Goal: Task Accomplishment & Management: Use online tool/utility

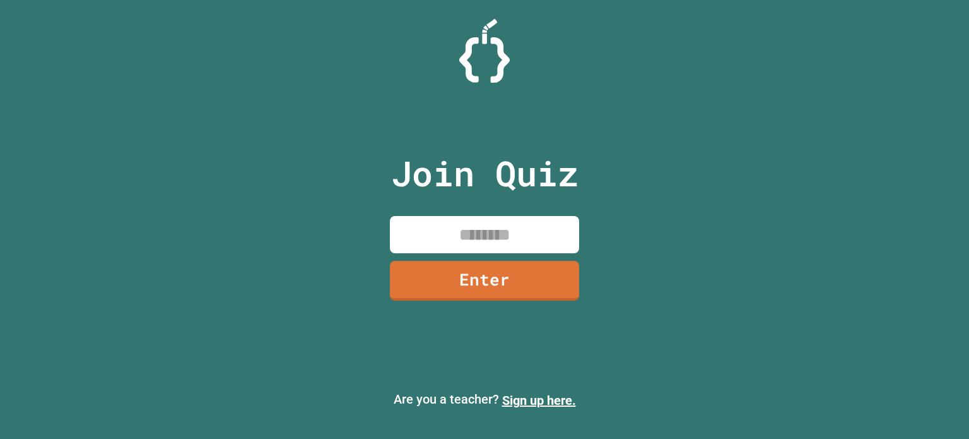
click at [502, 238] on input at bounding box center [484, 234] width 189 height 37
type input "********"
click at [500, 271] on link "Enter" at bounding box center [484, 280] width 191 height 40
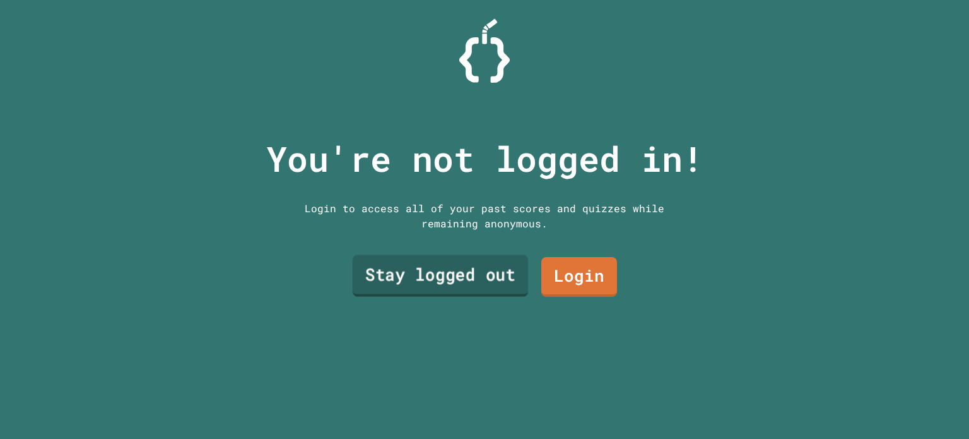
click at [502, 266] on link "Stay logged out" at bounding box center [440, 276] width 175 height 42
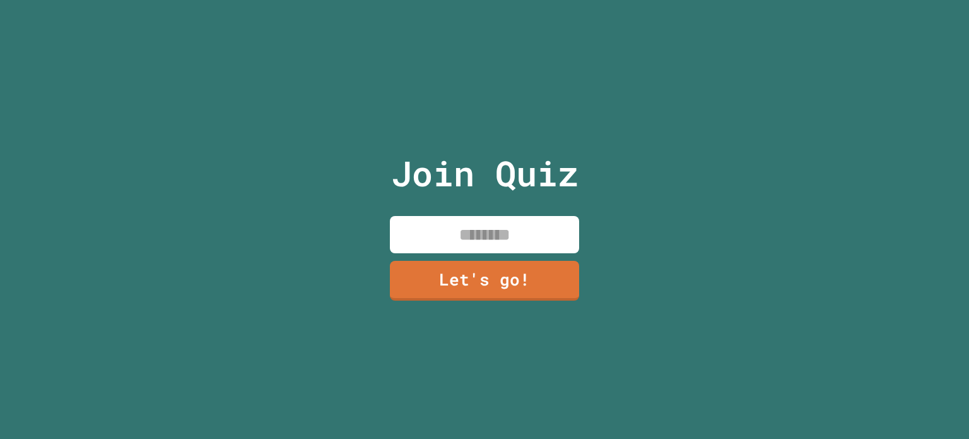
click at [461, 230] on input at bounding box center [484, 234] width 189 height 37
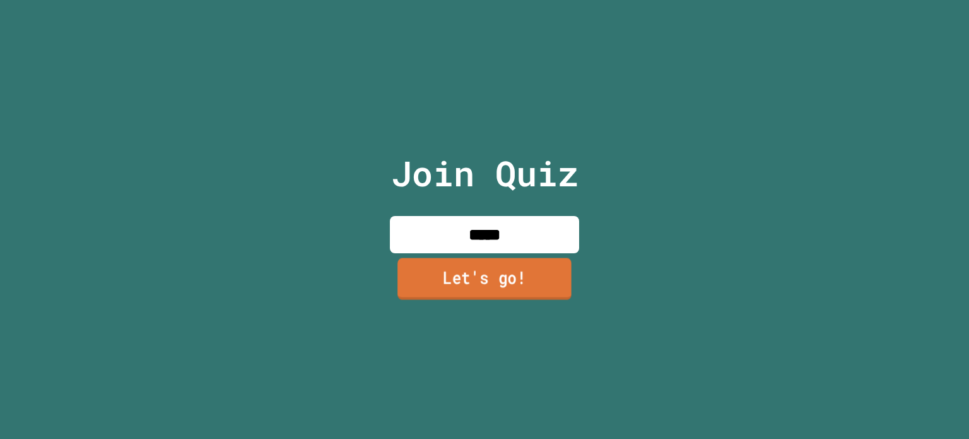
type input "*****"
click at [472, 301] on div "Join Quiz ***** Let's go!" at bounding box center [485, 219] width 213 height 439
click at [470, 275] on link "Let's go!" at bounding box center [484, 279] width 183 height 42
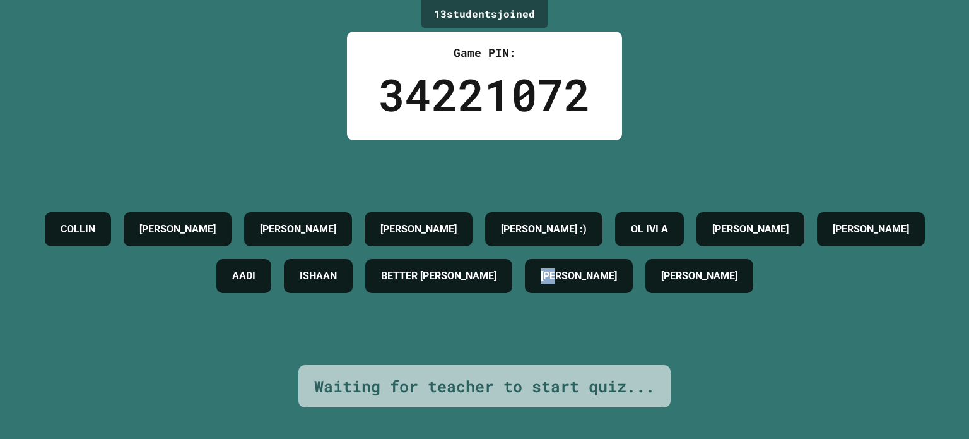
drag, startPoint x: 696, startPoint y: 277, endPoint x: 659, endPoint y: 280, distance: 36.7
click at [617, 280] on h4 "[PERSON_NAME]" at bounding box center [579, 275] width 76 height 15
click at [337, 275] on h4 "ISHAAN" at bounding box center [318, 275] width 37 height 15
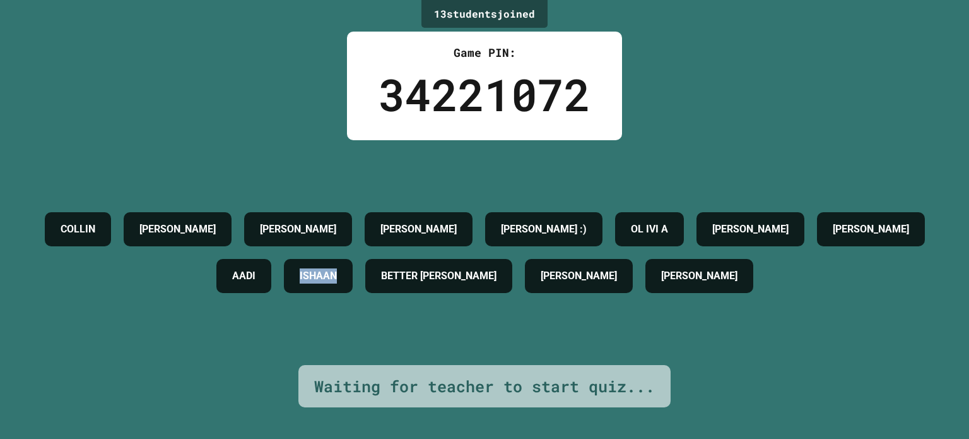
click at [337, 275] on h4 "ISHAAN" at bounding box center [318, 275] width 37 height 15
click at [482, 281] on h4 "BETTER [PERSON_NAME]" at bounding box center [439, 275] width 116 height 15
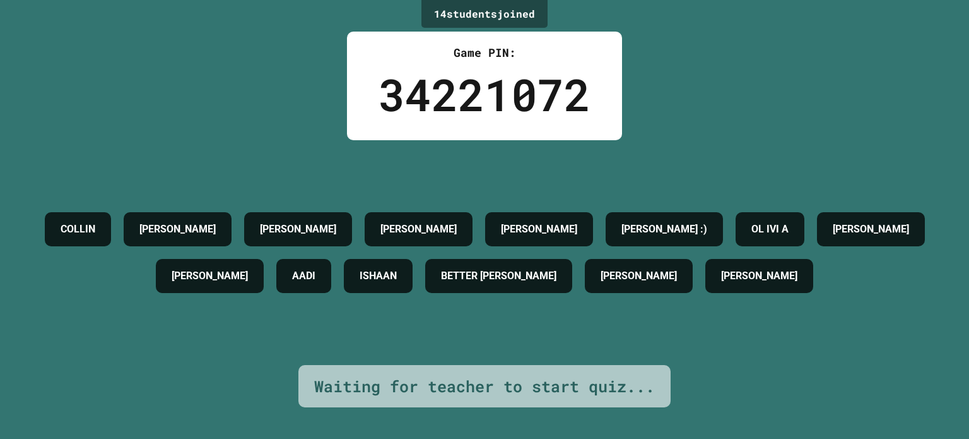
click at [457, 224] on h4 "[PERSON_NAME]" at bounding box center [419, 229] width 76 height 15
click at [336, 222] on h4 "[PERSON_NAME]" at bounding box center [298, 229] width 76 height 15
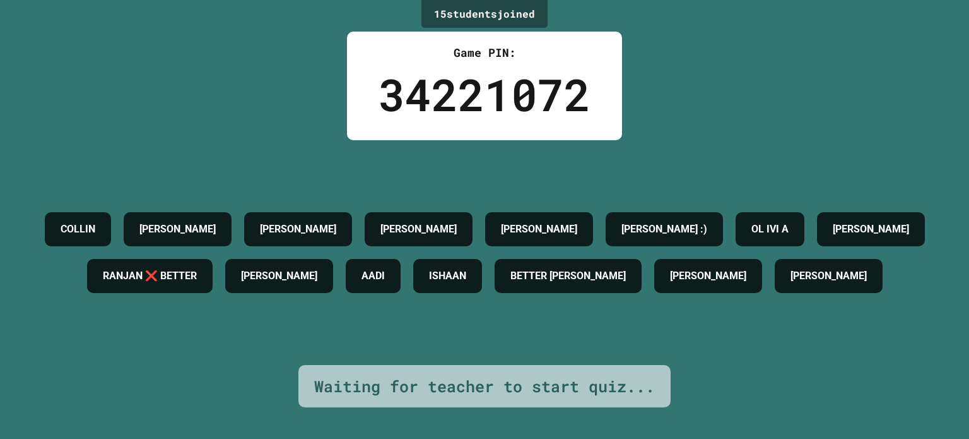
click at [230, 212] on div "[PERSON_NAME]" at bounding box center [178, 229] width 108 height 34
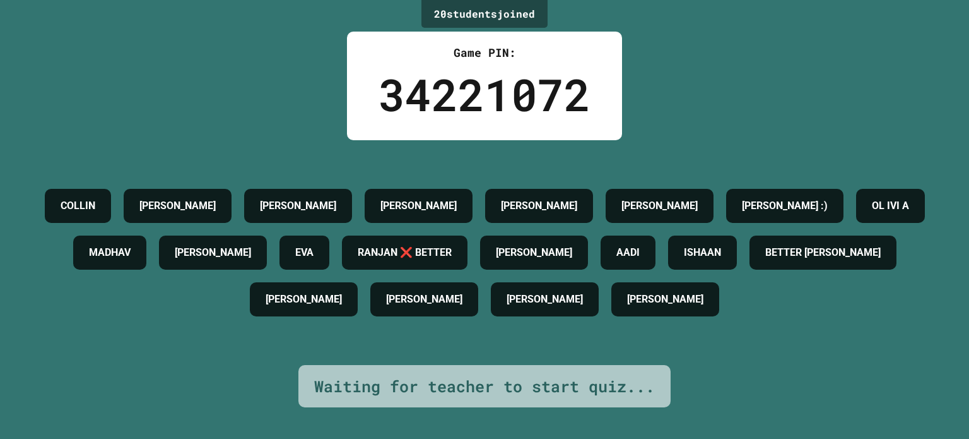
click at [698, 199] on h4 "[PERSON_NAME]" at bounding box center [660, 205] width 76 height 15
click at [698, 198] on h4 "[PERSON_NAME]" at bounding box center [660, 205] width 76 height 15
drag, startPoint x: 721, startPoint y: 189, endPoint x: 727, endPoint y: 192, distance: 7.1
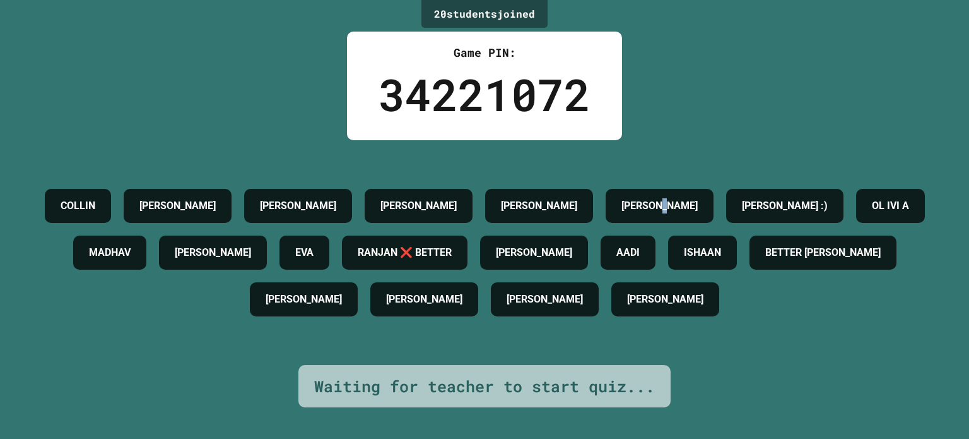
click at [714, 192] on div "[PERSON_NAME]" at bounding box center [660, 206] width 108 height 34
click at [698, 198] on h4 "[PERSON_NAME]" at bounding box center [660, 205] width 76 height 15
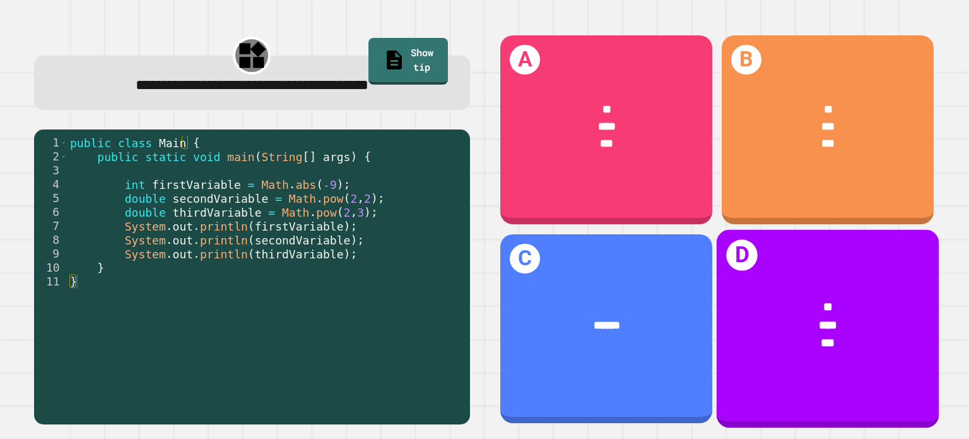
click at [773, 298] on div "*" at bounding box center [828, 307] width 175 height 18
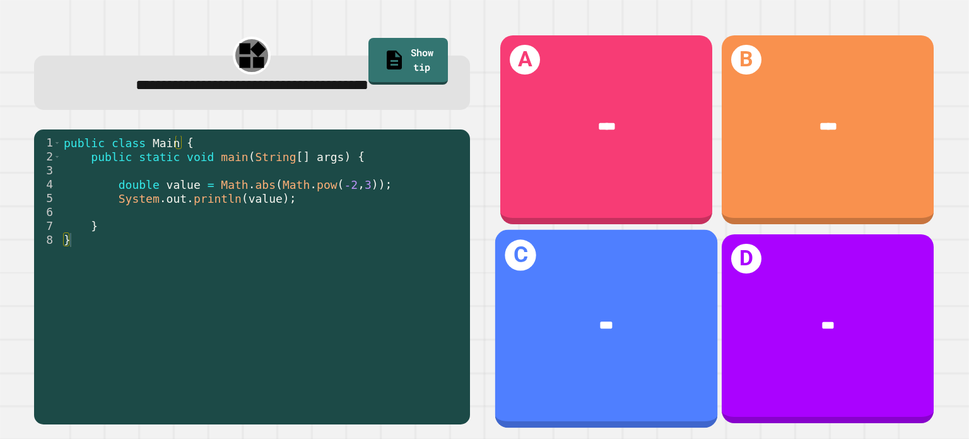
click at [578, 300] on div "***" at bounding box center [606, 324] width 222 height 65
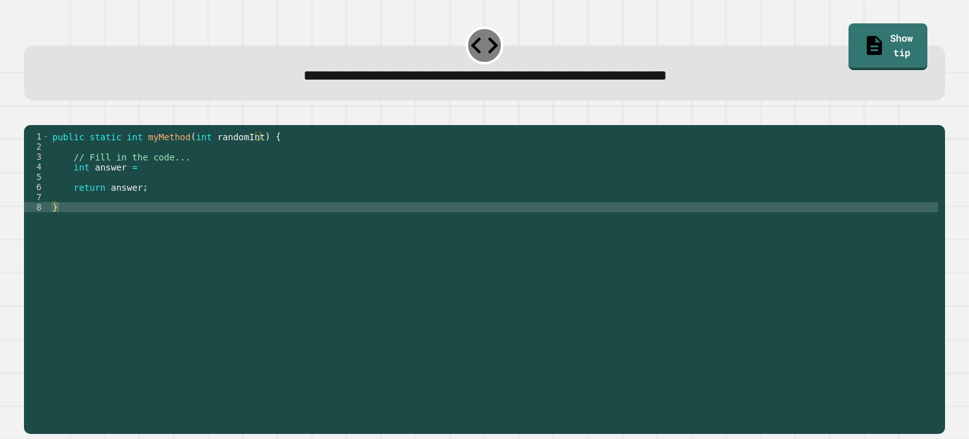
click at [158, 177] on div "public static int myMethod ( int randomInt ) { // Fill in the code... int answe…" at bounding box center [494, 267] width 889 height 273
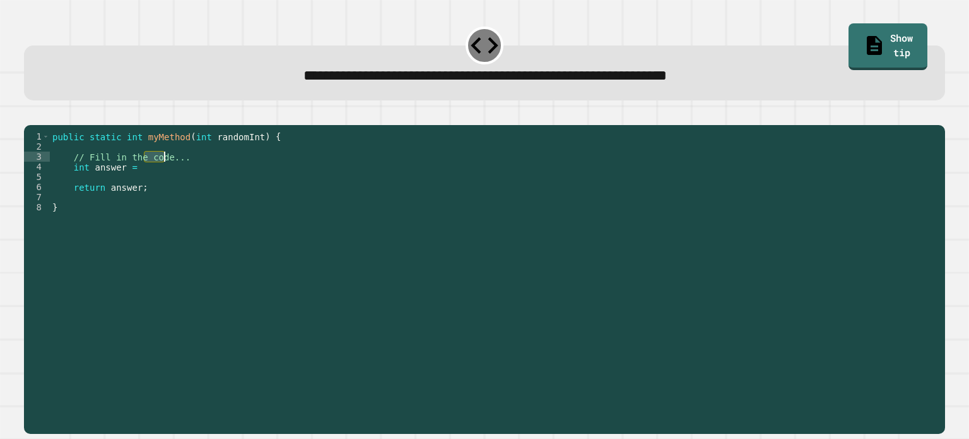
click at [158, 177] on div "public static int myMethod ( int randomInt ) { // Fill in the code... int answe…" at bounding box center [494, 267] width 889 height 273
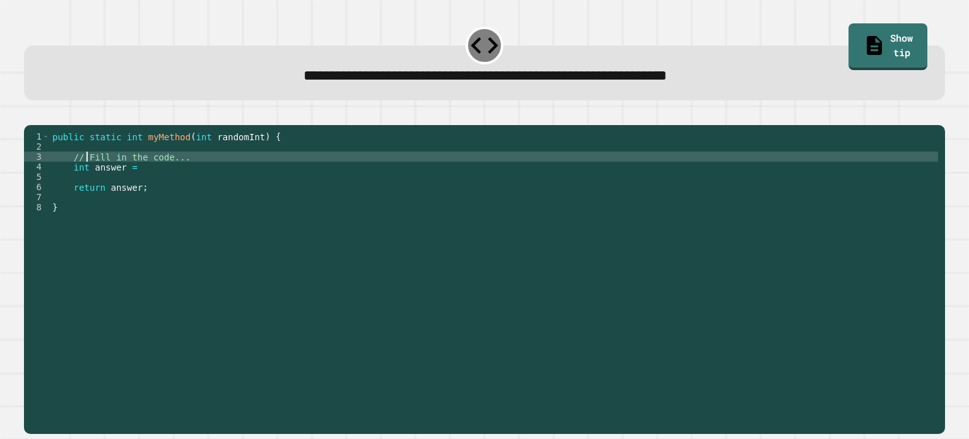
click at [86, 174] on div "public static int myMethod ( int randomInt ) { // Fill in the code... int answe…" at bounding box center [494, 267] width 889 height 273
click at [73, 172] on div "public static int myMethod ( int randomInt ) { // Fill in the code... int answe…" at bounding box center [494, 267] width 889 height 273
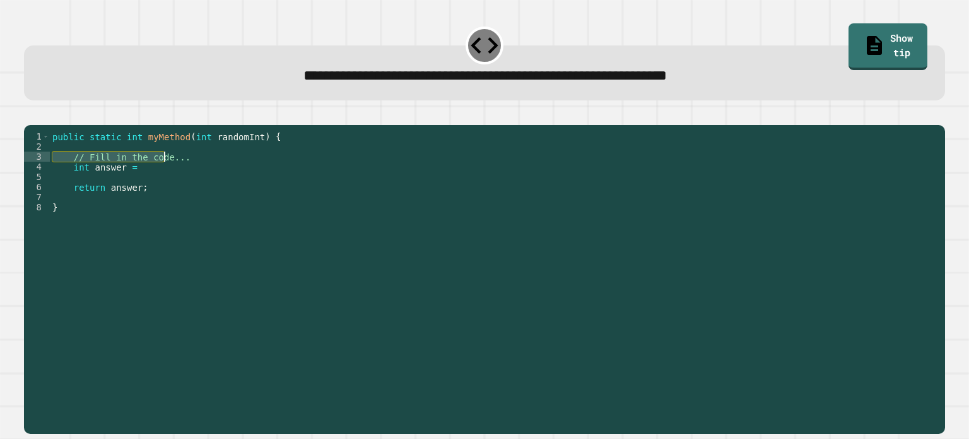
drag, startPoint x: 73, startPoint y: 172, endPoint x: 169, endPoint y: 176, distance: 96.0
click at [169, 176] on div "public static int myMethod ( int randomInt ) { // Fill in the code... int answe…" at bounding box center [494, 267] width 889 height 273
click at [171, 176] on div "public static int myMethod ( int randomInt ) { // Fill in the code... int answe…" at bounding box center [494, 257] width 889 height 252
drag, startPoint x: 180, startPoint y: 175, endPoint x: 73, endPoint y: 170, distance: 107.4
click at [73, 170] on div "public static int myMethod ( int randomInt ) { // Fill in the code... int answe…" at bounding box center [494, 267] width 889 height 273
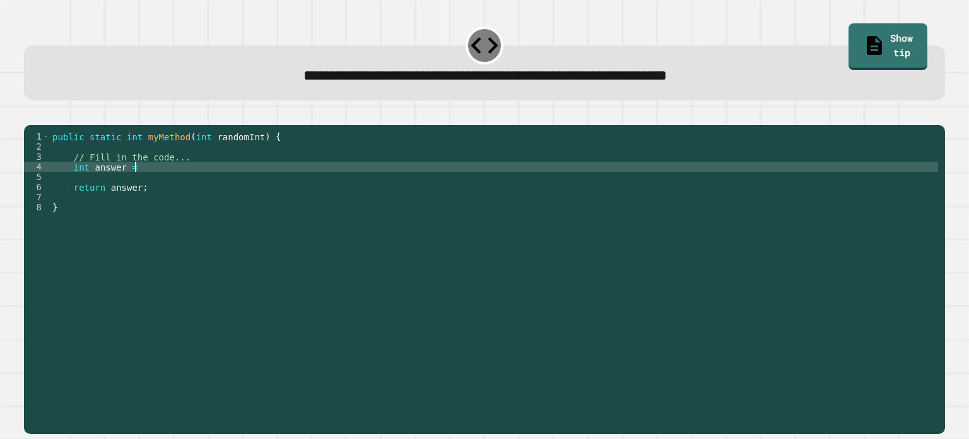
click at [159, 186] on div "public static int myMethod ( int randomInt ) { // Fill in the code... int answe…" at bounding box center [494, 267] width 889 height 273
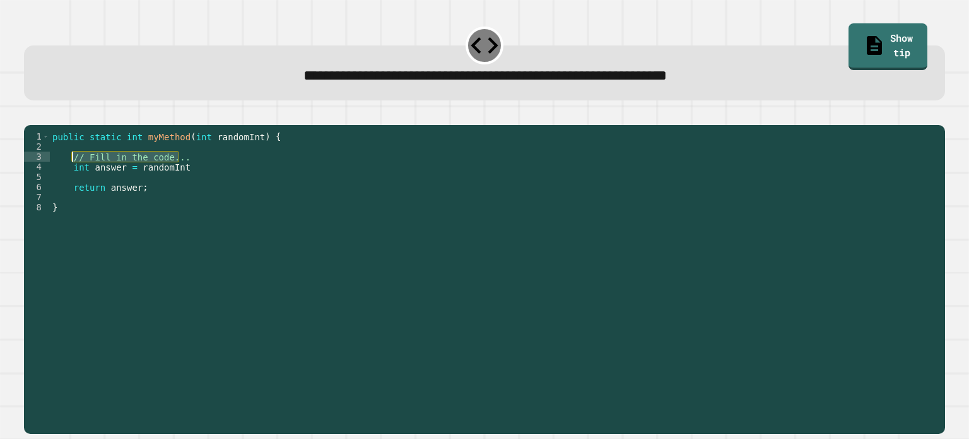
drag, startPoint x: 180, startPoint y: 174, endPoint x: 73, endPoint y: 172, distance: 106.7
click at [73, 172] on div "public static int myMethod ( int randomInt ) { // Fill in the code... int answe…" at bounding box center [494, 267] width 889 height 273
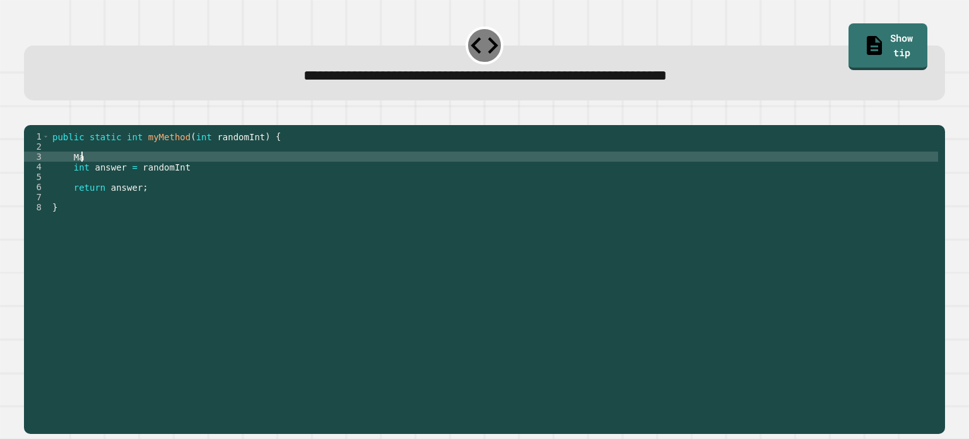
scroll to position [0, 2]
click at [157, 184] on div "public static int myMethod ( int randomInt ) { Math int answer = randomInt retu…" at bounding box center [494, 267] width 889 height 273
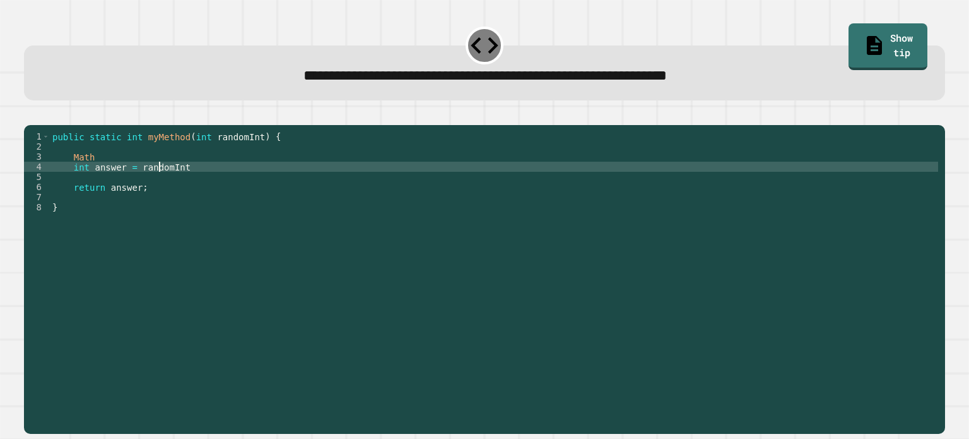
click at [157, 184] on div "public static int myMethod ( int randomInt ) { Math int answer = randomInt retu…" at bounding box center [494, 267] width 889 height 273
click at [79, 176] on div "public static int myMethod ( int randomInt ) { Math int answer = Math . abs ret…" at bounding box center [494, 267] width 889 height 273
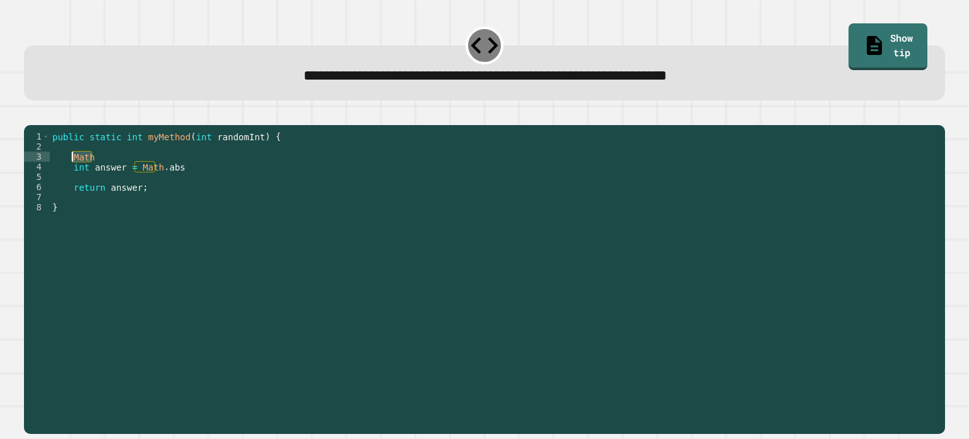
scroll to position [0, 2]
click at [79, 176] on div "public static int myMethod ( int randomInt ) { Math int answer = Math . abs ret…" at bounding box center [494, 267] width 889 height 273
type textarea "****"
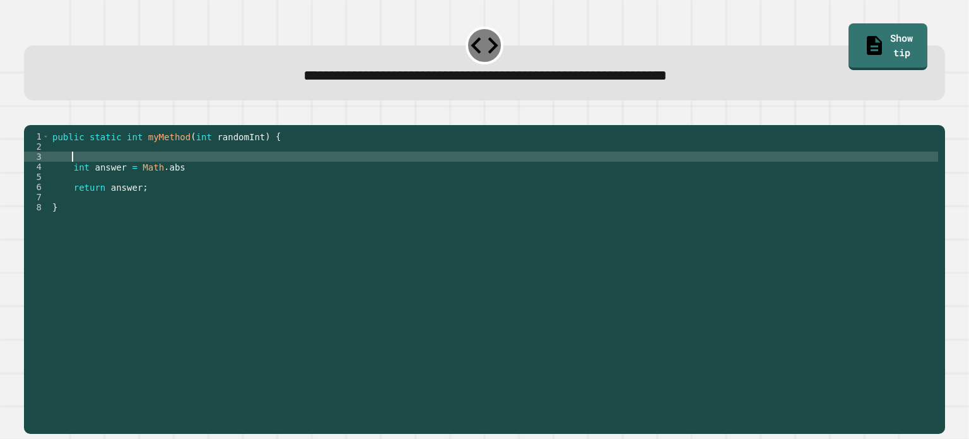
click at [192, 186] on div "public static int myMethod ( int randomInt ) { int answer = Math . abs return a…" at bounding box center [494, 267] width 889 height 273
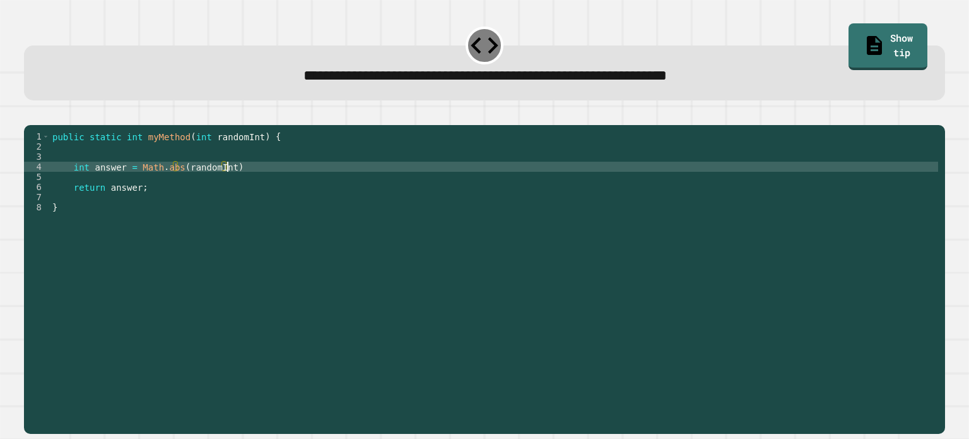
type textarea "**********"
click at [30, 115] on icon "button" at bounding box center [30, 115] width 0 height 0
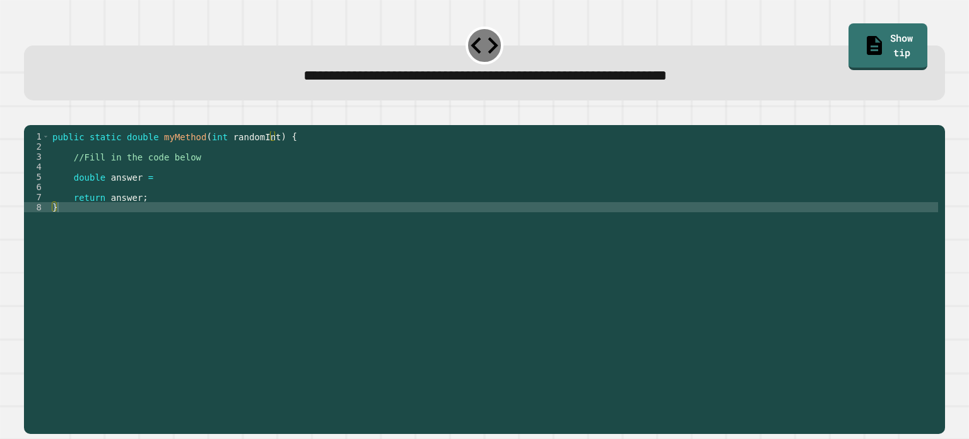
click at [164, 196] on div "public static double myMethod ( int randomInt ) { //Fill in the code below doub…" at bounding box center [494, 267] width 889 height 273
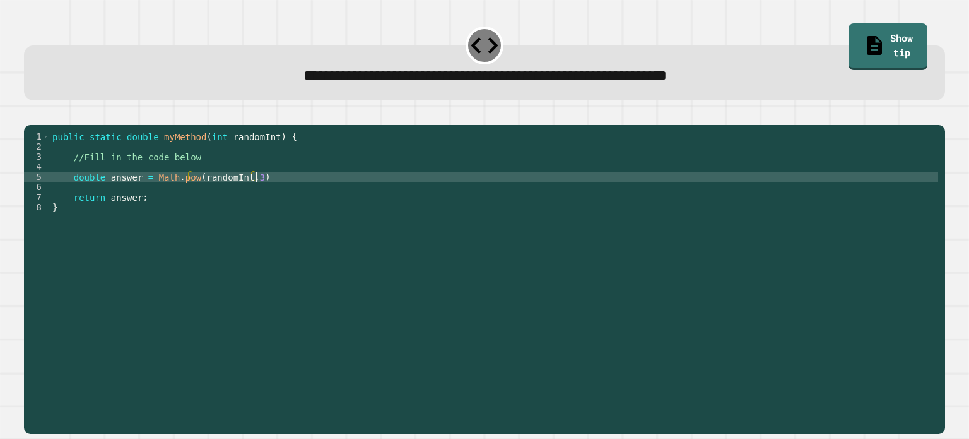
scroll to position [0, 14]
type textarea "**********"
click at [30, 115] on button "button" at bounding box center [30, 115] width 0 height 0
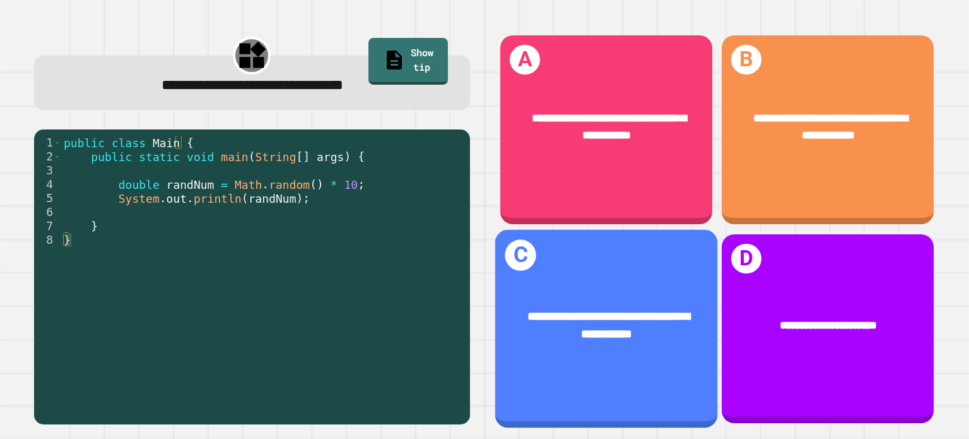
click at [612, 312] on span "**********" at bounding box center [609, 325] width 162 height 30
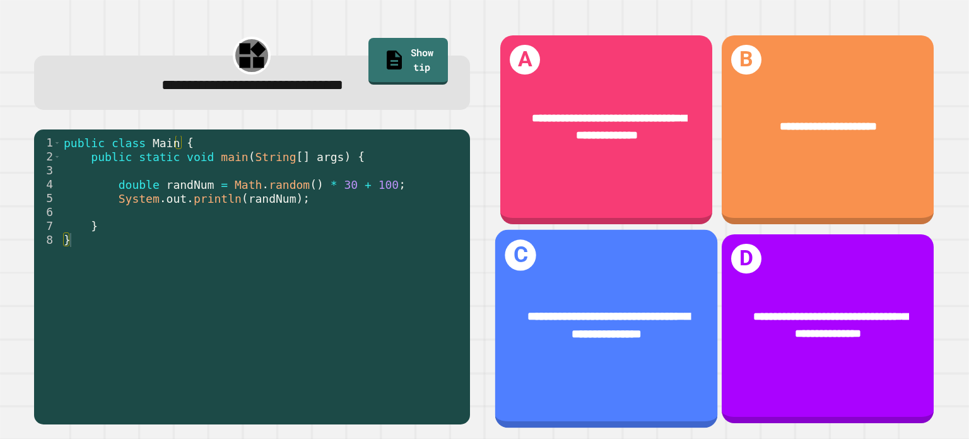
click at [576, 327] on span "**********" at bounding box center [609, 325] width 162 height 30
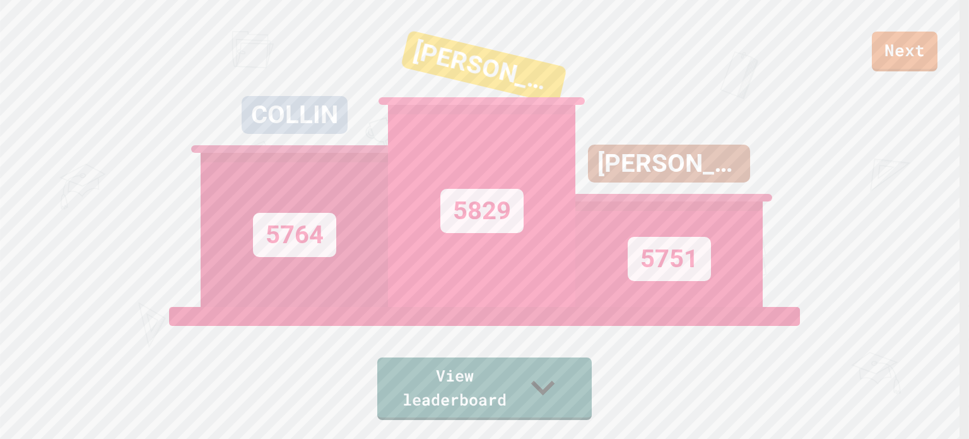
click at [909, 71] on div "Next COLLIN 5764 [PERSON_NAME] 5829 [PERSON_NAME] 5751 View leaderboard" at bounding box center [484, 219] width 969 height 439
click at [916, 60] on link "Next" at bounding box center [905, 51] width 66 height 42
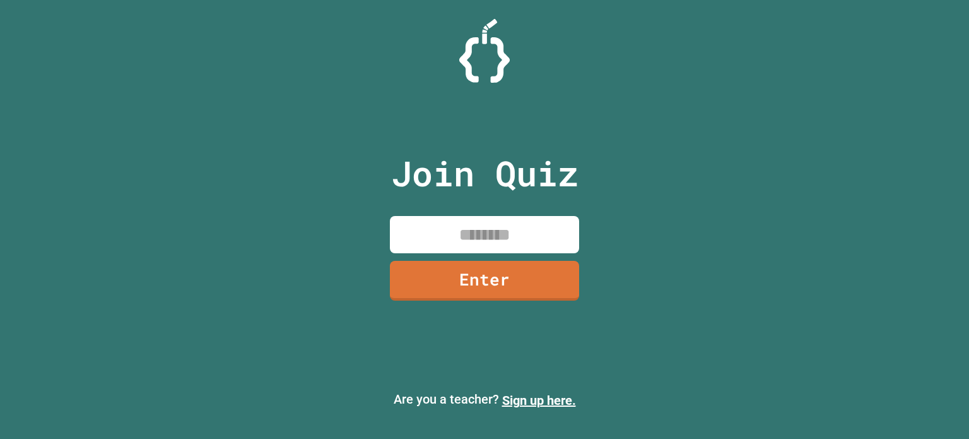
click at [523, 240] on input at bounding box center [484, 234] width 189 height 37
type input "*"
type input "********"
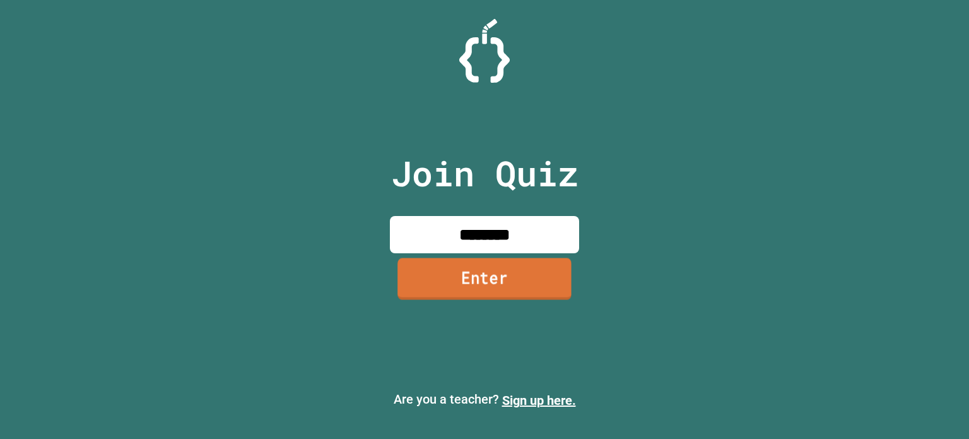
click at [481, 272] on link "Enter" at bounding box center [485, 279] width 174 height 42
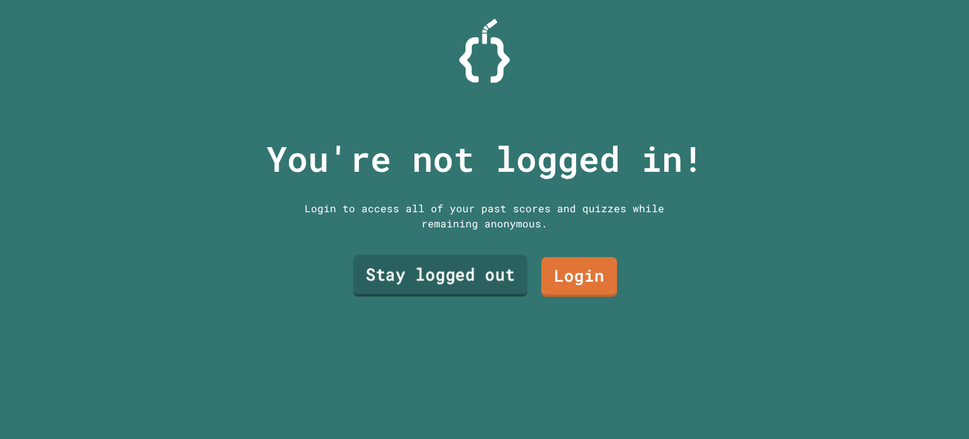
click at [478, 271] on link "Stay logged out" at bounding box center [440, 276] width 174 height 42
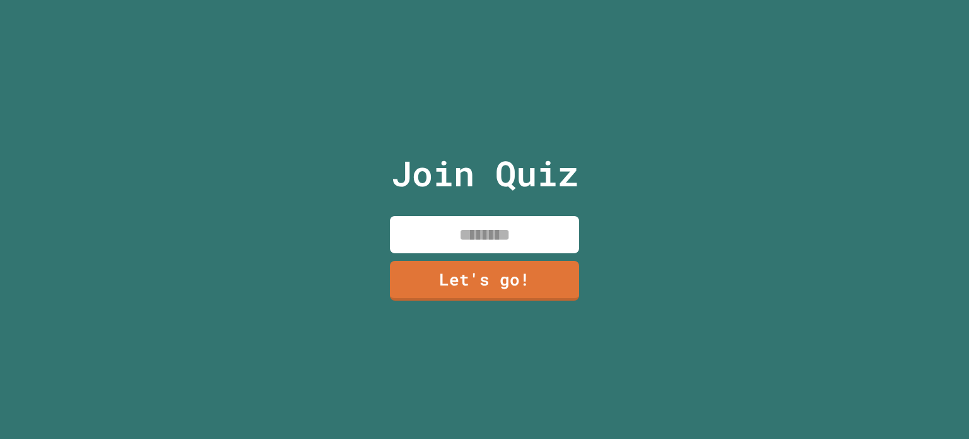
click at [488, 229] on input at bounding box center [484, 234] width 189 height 37
type input "*****"
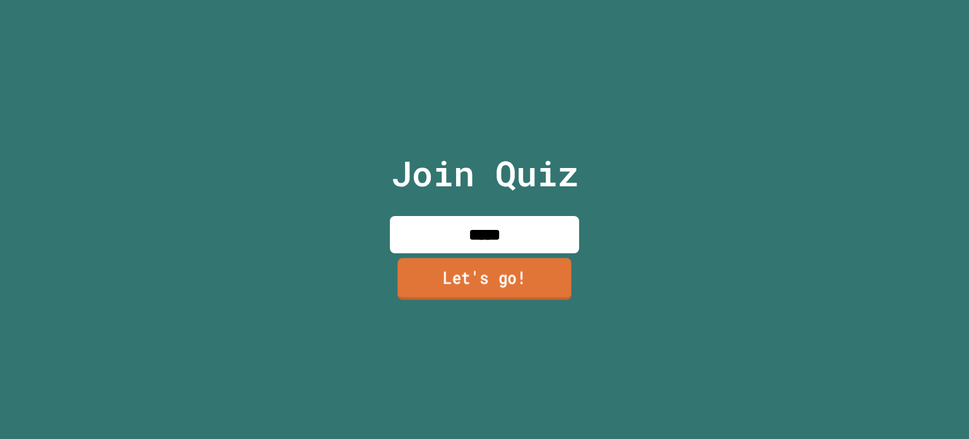
click at [472, 270] on link "Let's go!" at bounding box center [485, 279] width 174 height 42
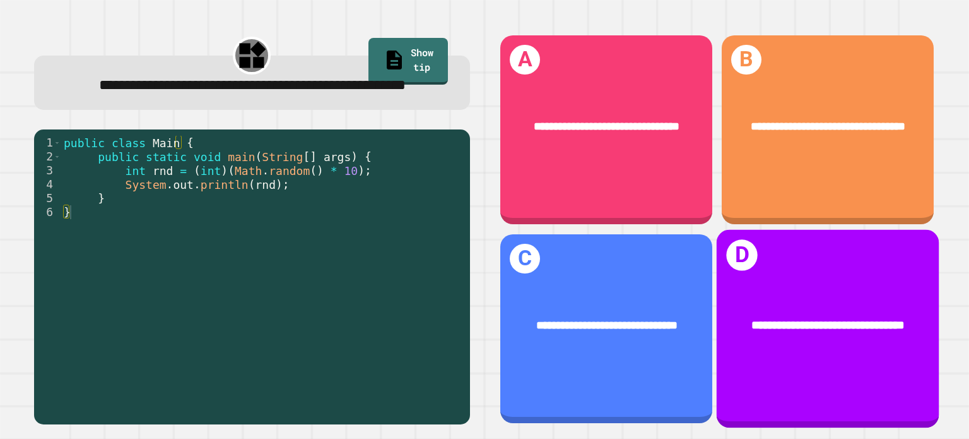
click at [776, 319] on span "**********" at bounding box center [828, 325] width 153 height 12
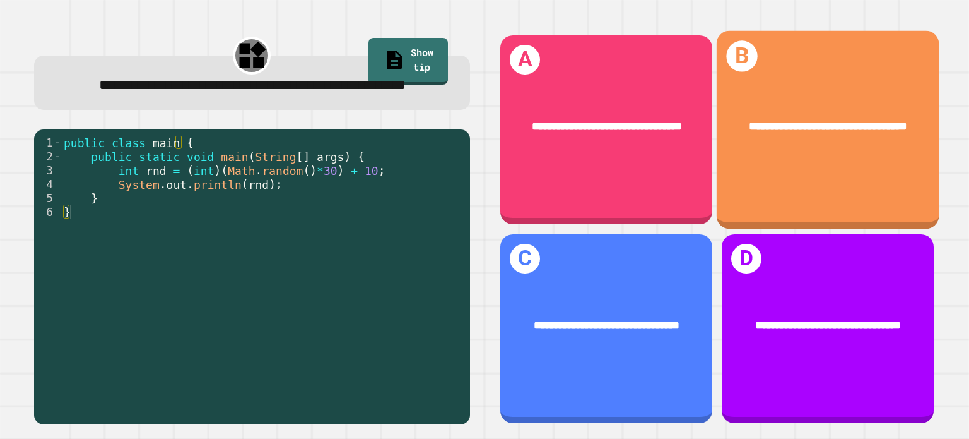
click at [800, 170] on div "**********" at bounding box center [828, 130] width 222 height 198
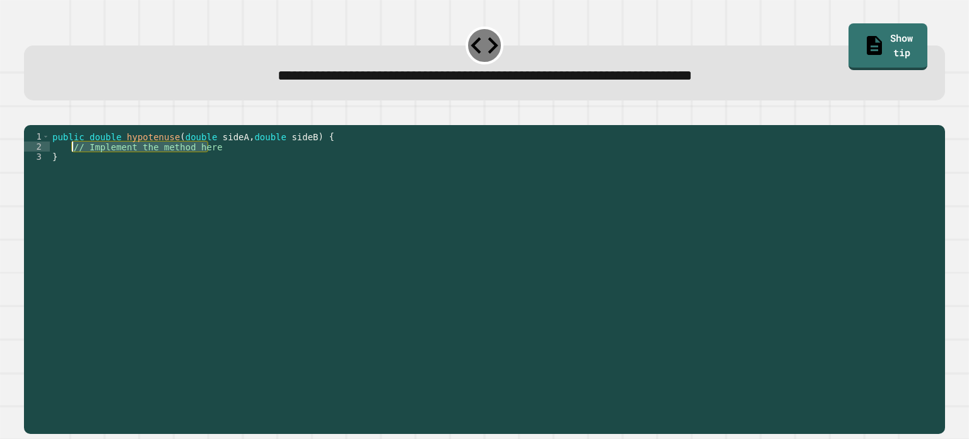
drag, startPoint x: 219, startPoint y: 165, endPoint x: 73, endPoint y: 165, distance: 145.8
click at [73, 165] on div "public double hypotenuse ( double sideA , double sideB ) { // Implement the met…" at bounding box center [494, 267] width 889 height 273
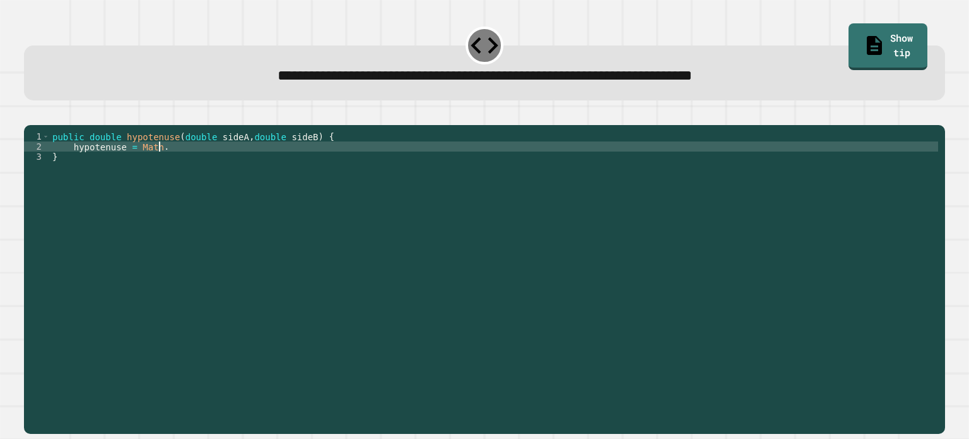
scroll to position [0, 8]
click at [100, 167] on div "public double hypotenuse ( double sideA , double sideB ) { hypotenuse = Math . …" at bounding box center [494, 267] width 889 height 273
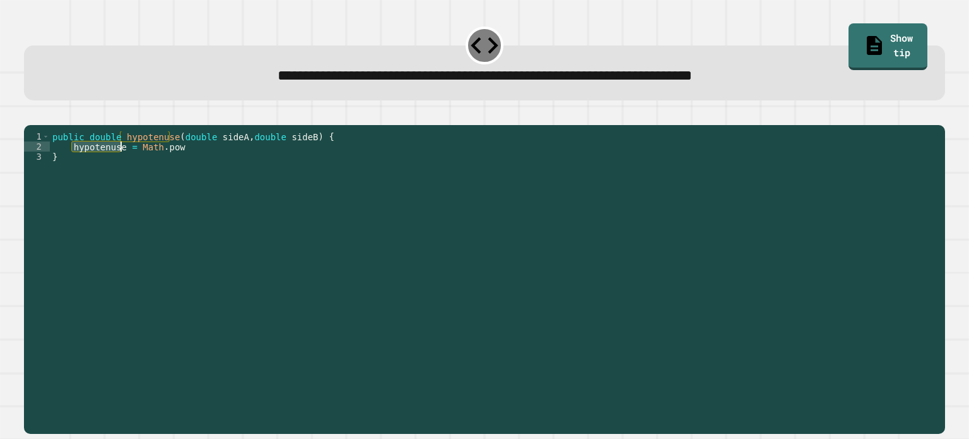
click at [100, 167] on div "public double hypotenuse ( double sideA , double sideB ) { hypotenuse = Math . …" at bounding box center [494, 267] width 889 height 273
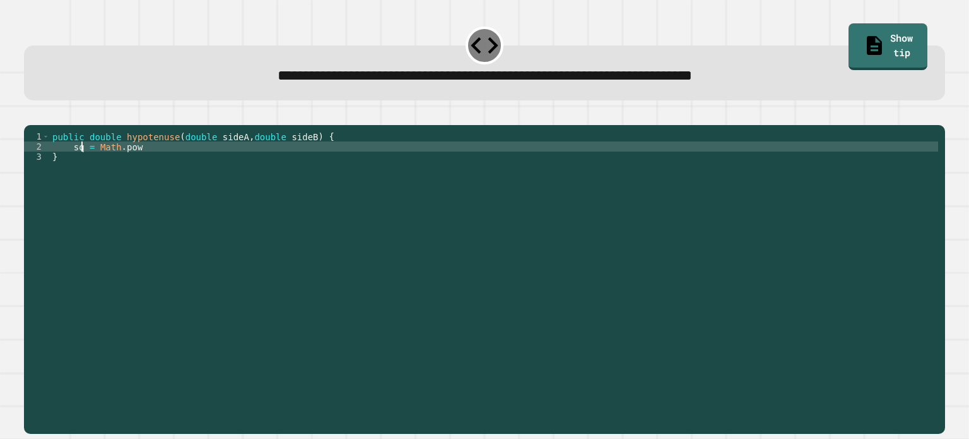
scroll to position [0, 3]
click at [158, 166] on div "public double hypotenuse ( double sideA , double sideB ) { square = Math . pow }" at bounding box center [494, 267] width 889 height 273
type textarea "**********"
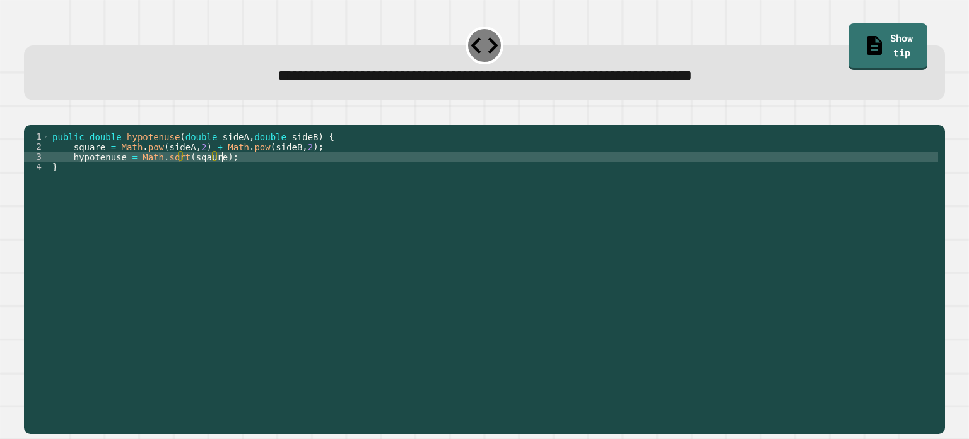
scroll to position [0, 11]
click at [30, 115] on button "button" at bounding box center [30, 115] width 0 height 0
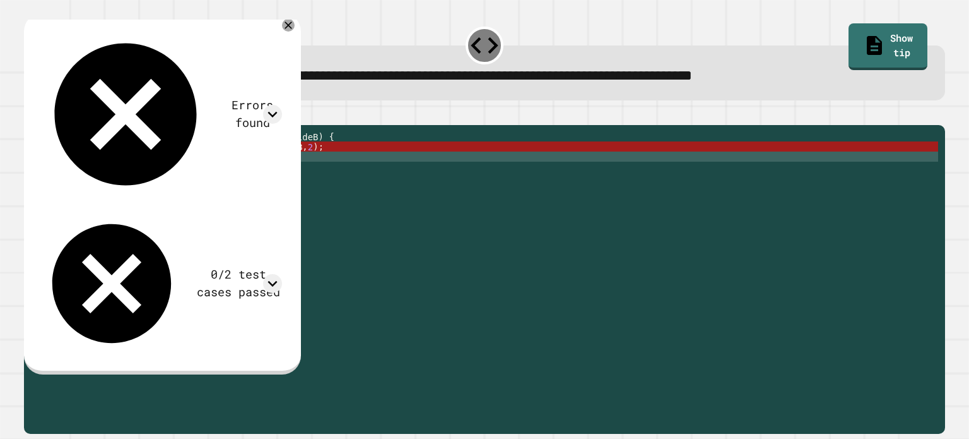
click at [263, 212] on div "0/2 test cases passed" at bounding box center [161, 283] width 242 height 143
click at [282, 274] on icon at bounding box center [272, 283] width 19 height 19
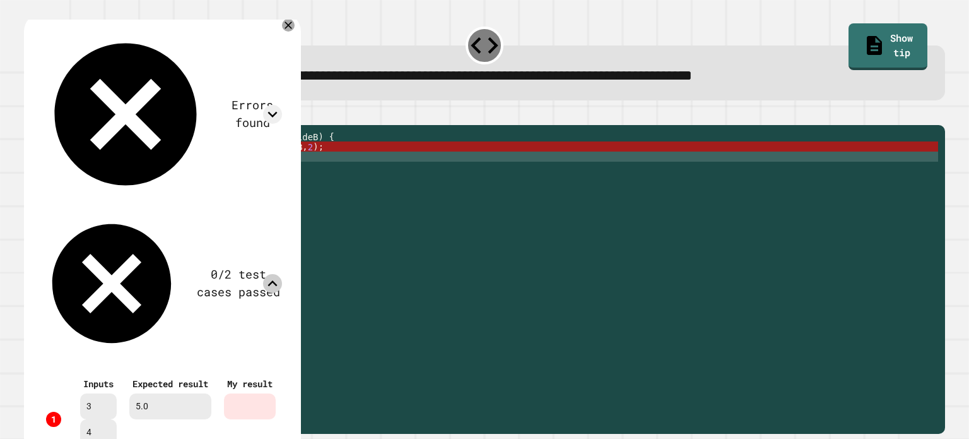
click at [282, 274] on icon at bounding box center [272, 283] width 19 height 19
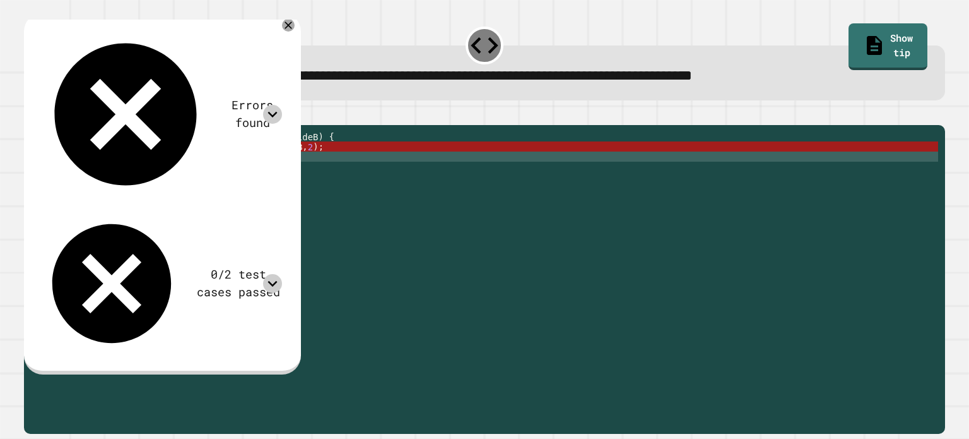
click at [282, 105] on icon at bounding box center [272, 114] width 19 height 19
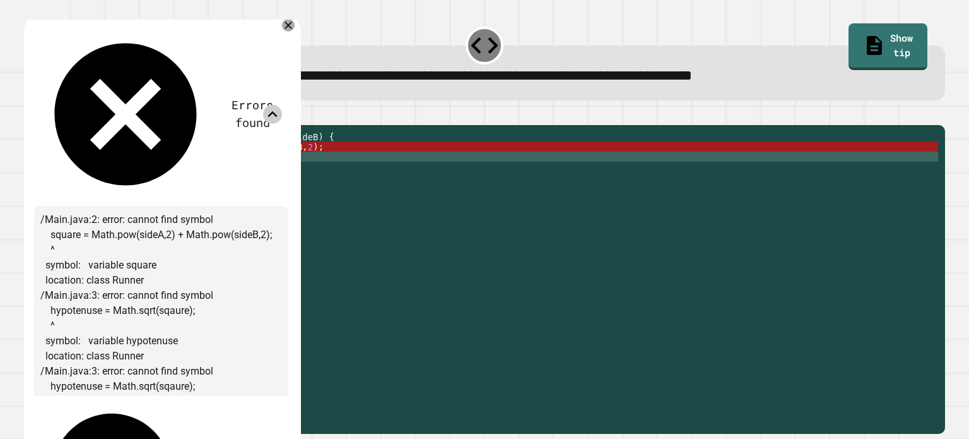
scroll to position [8, 0]
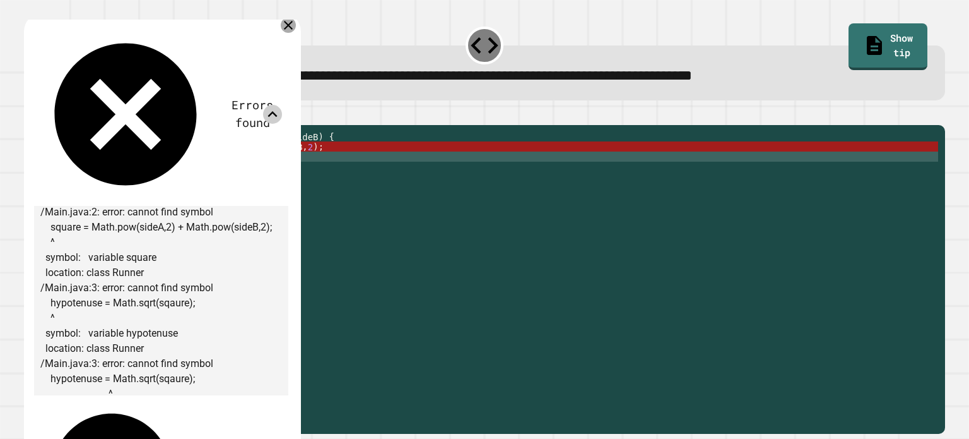
click at [293, 28] on icon at bounding box center [288, 25] width 9 height 9
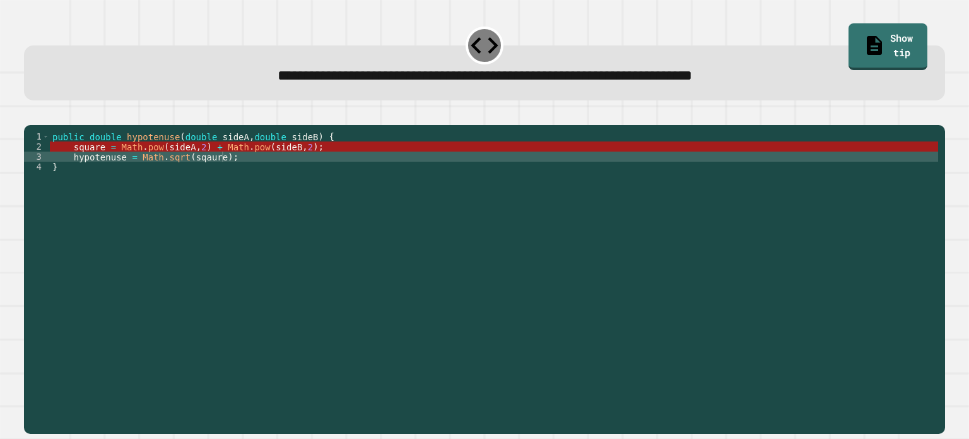
click at [73, 162] on div "public double hypotenuse ( double sideA , double sideB ) { square = Math . pow …" at bounding box center [494, 267] width 889 height 273
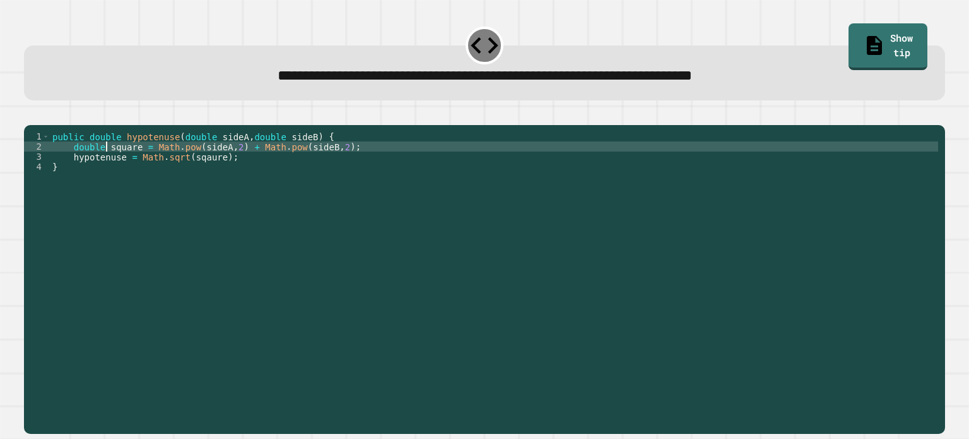
scroll to position [0, 3]
click at [30, 115] on button "button" at bounding box center [30, 115] width 0 height 0
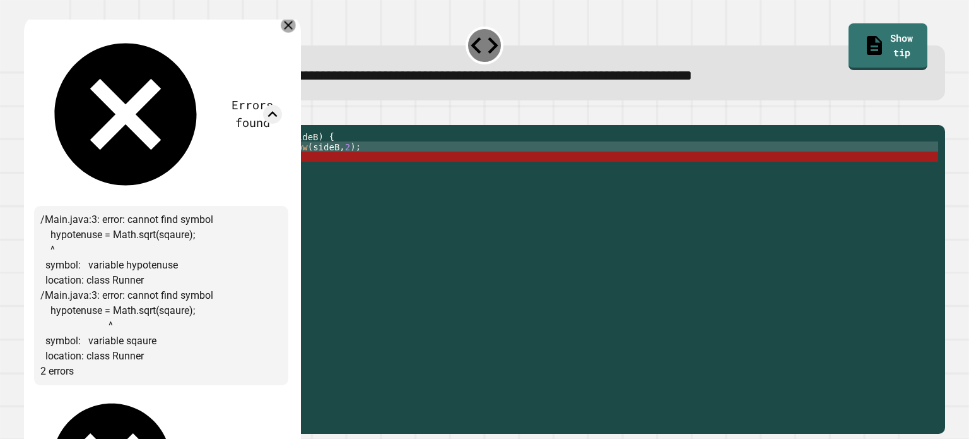
click at [295, 25] on icon at bounding box center [288, 25] width 15 height 15
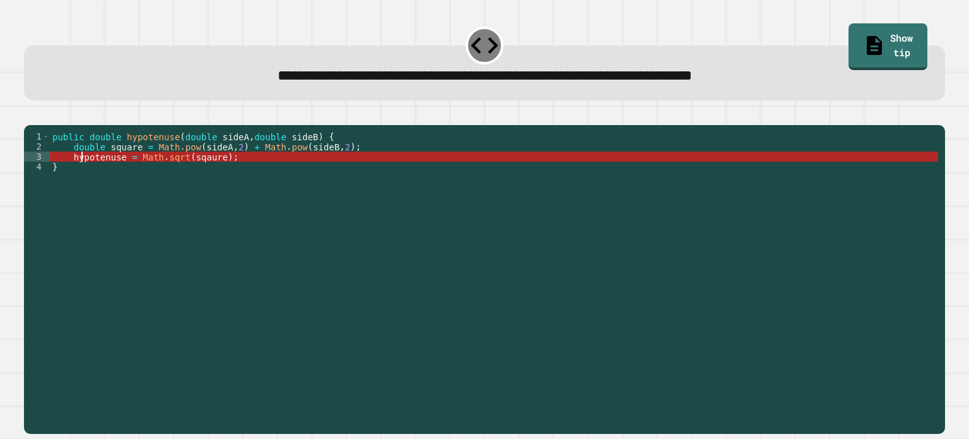
click at [81, 176] on div "public double hypotenuse ( double sideA , double sideB ) { double square = Math…" at bounding box center [494, 267] width 889 height 273
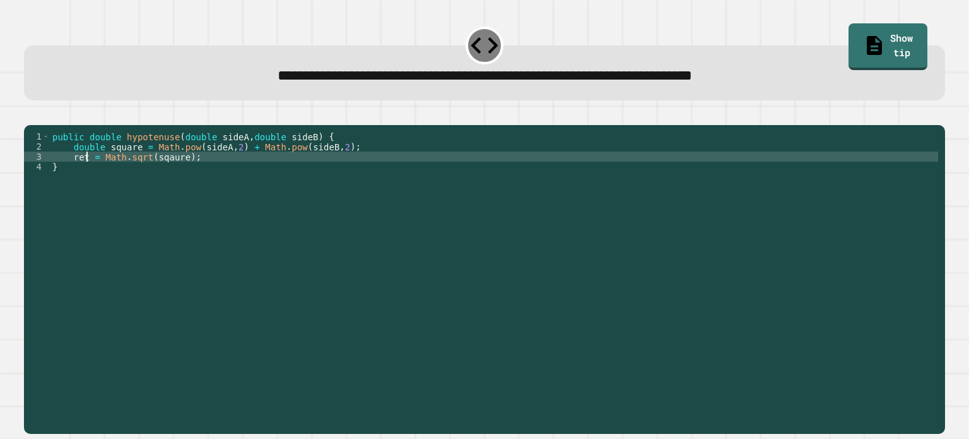
scroll to position [0, 3]
click at [30, 115] on icon "button" at bounding box center [30, 115] width 0 height 0
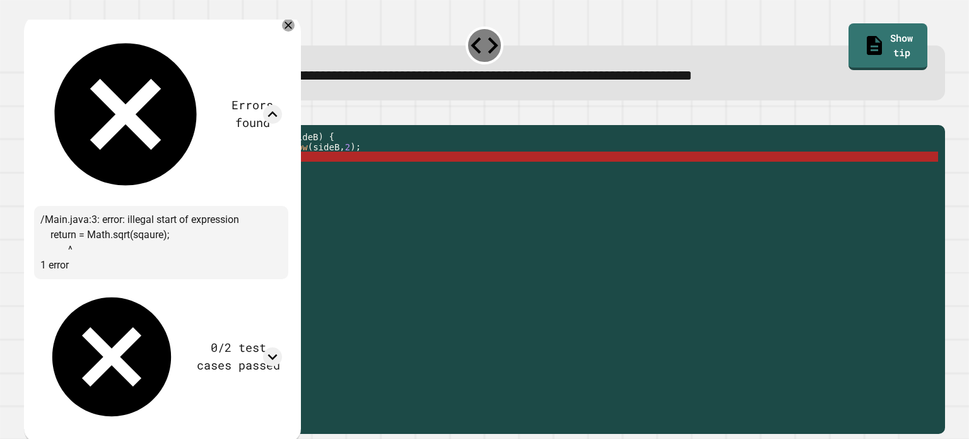
click at [188, 179] on div "public double hypotenuse ( double sideA , double sideB ) { double square = Math…" at bounding box center [494, 267] width 889 height 273
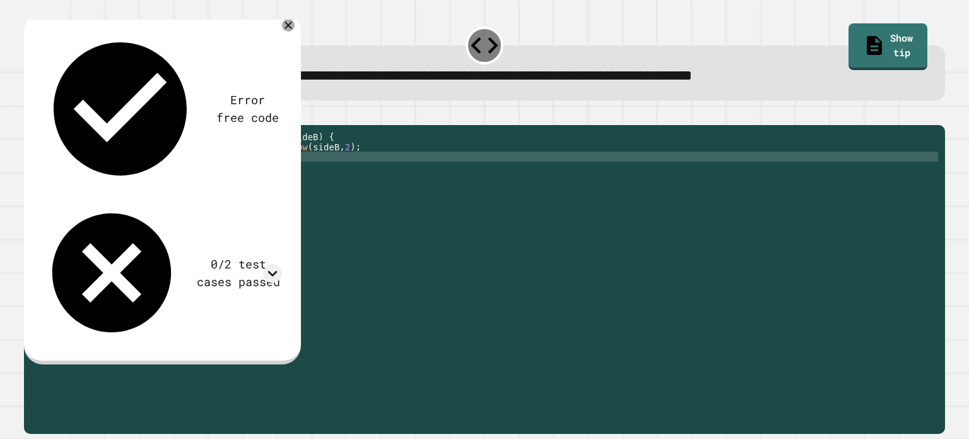
scroll to position [0, 10]
click at [30, 115] on button "button" at bounding box center [30, 115] width 0 height 0
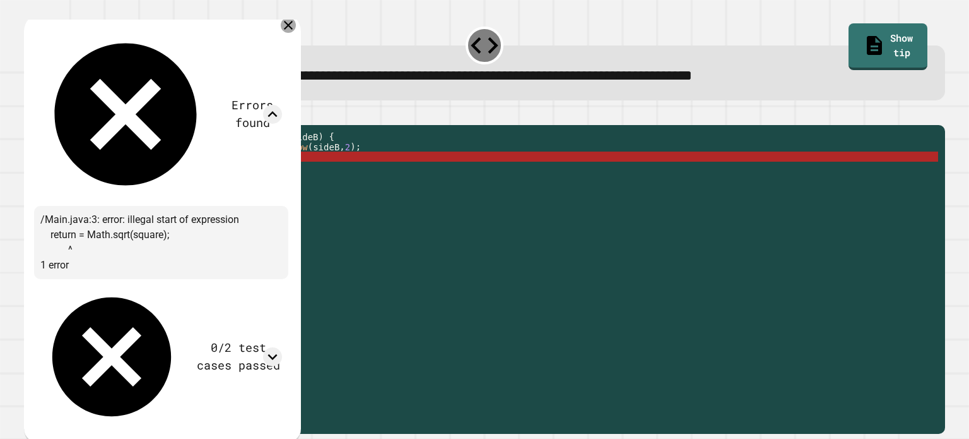
click at [296, 25] on icon at bounding box center [288, 25] width 15 height 15
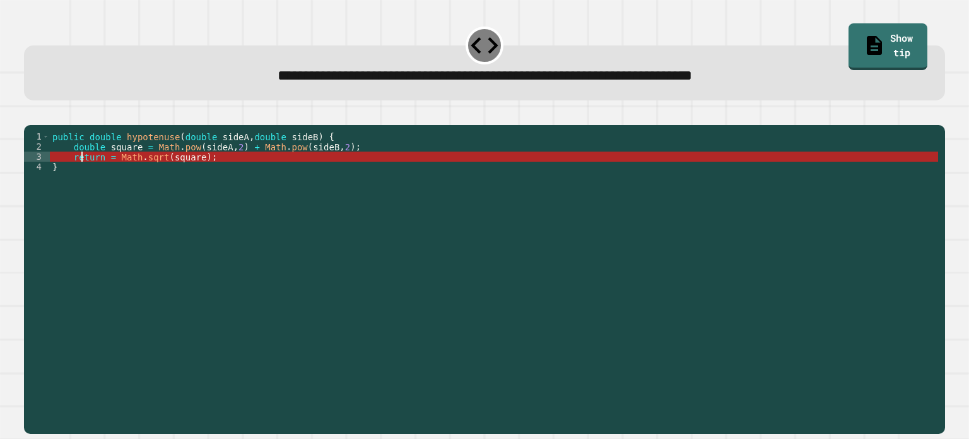
click at [84, 179] on div "public double hypotenuse ( double sideA , double sideB ) { double square = Math…" at bounding box center [494, 267] width 889 height 273
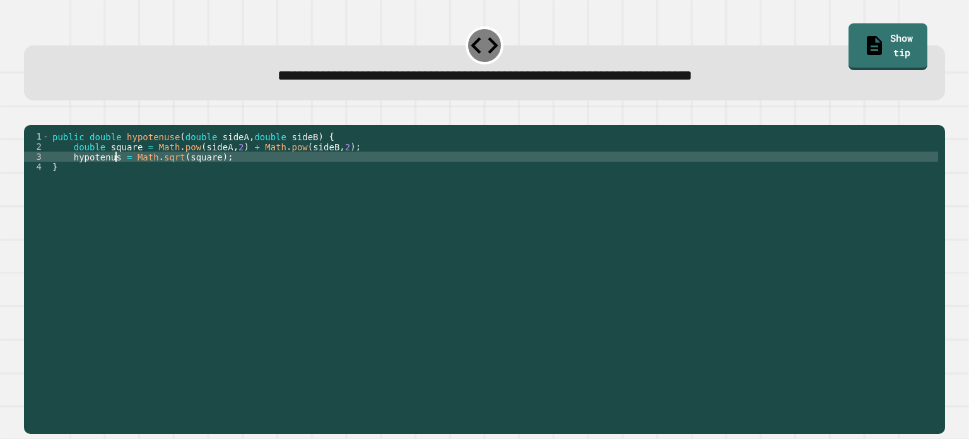
scroll to position [0, 5]
click at [30, 115] on icon "button" at bounding box center [30, 115] width 0 height 0
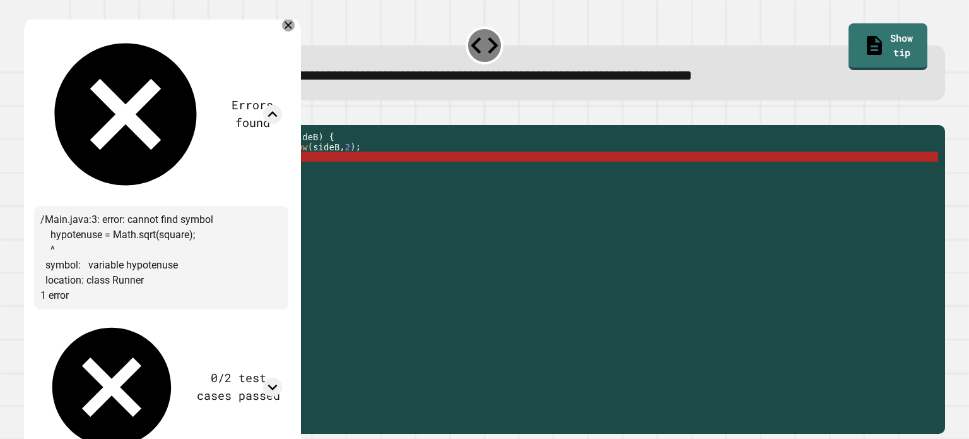
click at [300, 21] on div "Errors found /Main.java:3: error: cannot find symbol hypotenuse = Math.sqrt(squ…" at bounding box center [162, 245] width 276 height 465
click at [295, 23] on icon at bounding box center [288, 25] width 13 height 13
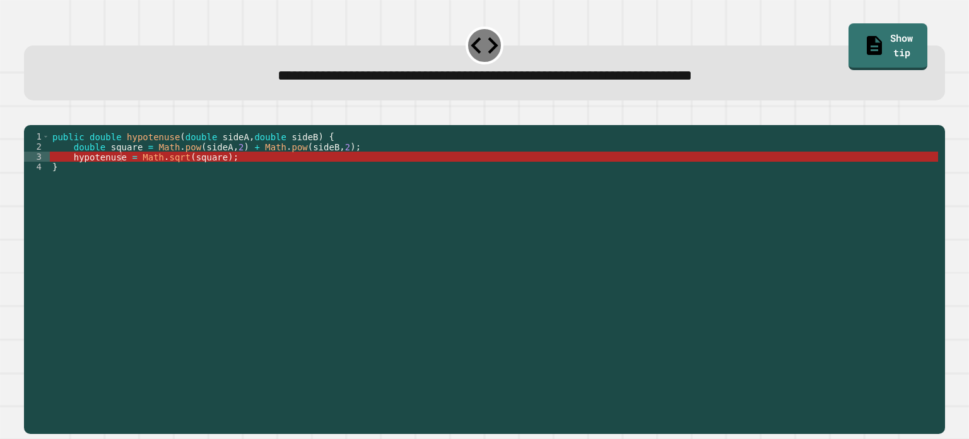
click at [217, 189] on div "public double hypotenuse ( double sideA , double sideB ) { double square = Math…" at bounding box center [494, 267] width 889 height 273
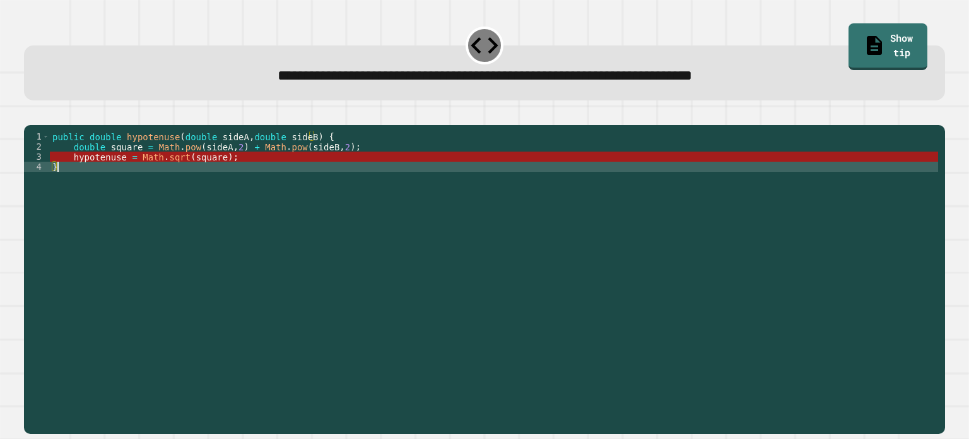
click at [76, 175] on div "public double hypotenuse ( double sideA , double sideB ) { double square = Math…" at bounding box center [494, 267] width 889 height 273
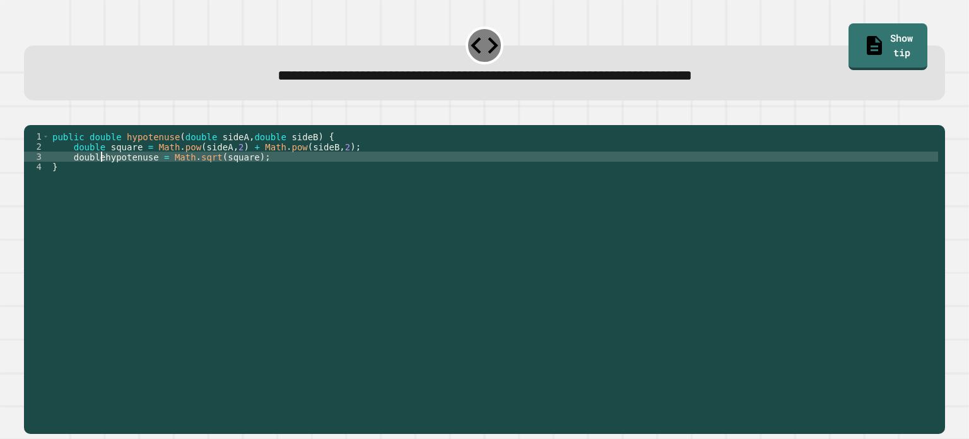
scroll to position [0, 3]
click at [30, 115] on icon "button" at bounding box center [30, 115] width 0 height 0
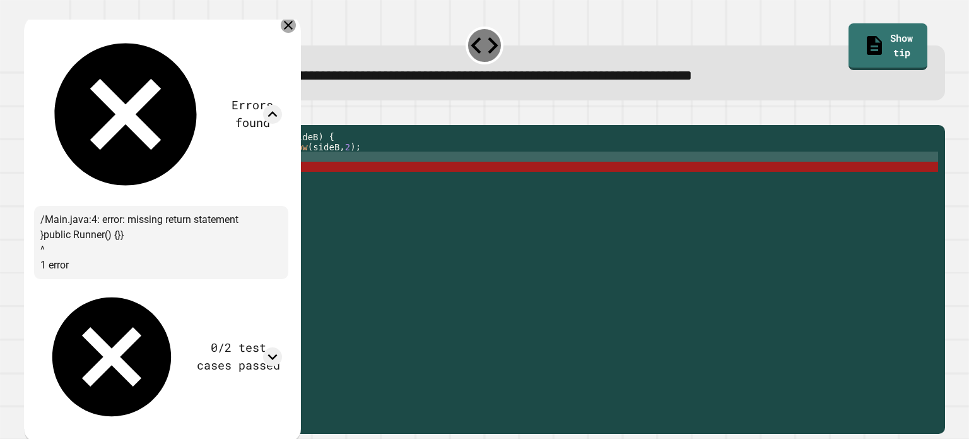
click at [296, 27] on div at bounding box center [288, 25] width 15 height 15
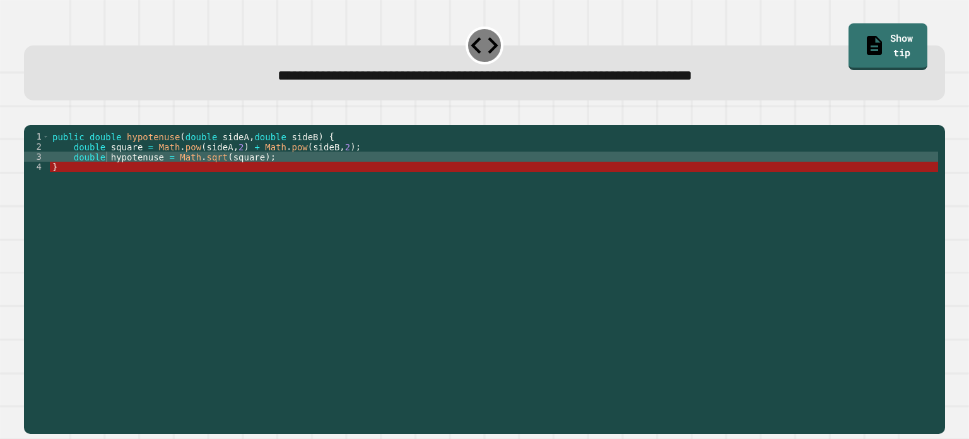
click at [96, 177] on div "public double hypotenuse ( double sideA , double sideB ) { double square = Math…" at bounding box center [494, 267] width 889 height 273
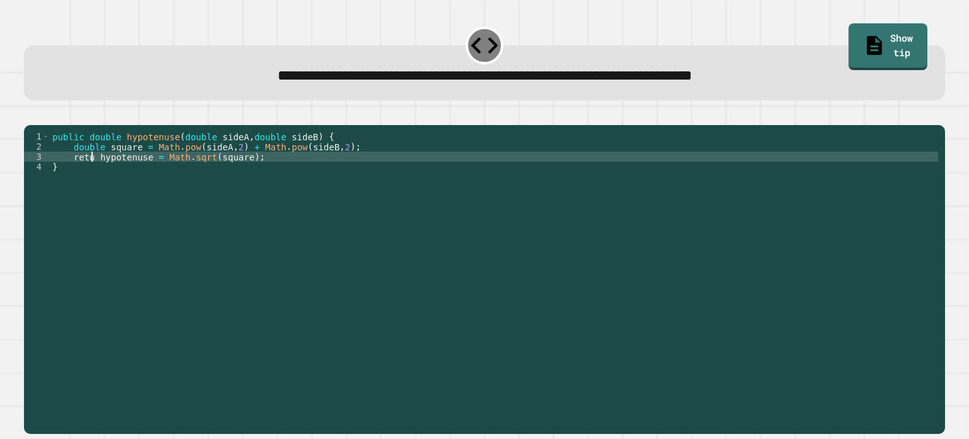
scroll to position [0, 3]
click at [135, 177] on div "public double hypotenuse ( double sideA , double sideB ) { double square = Math…" at bounding box center [494, 267] width 889 height 273
click at [30, 115] on icon "button" at bounding box center [30, 115] width 0 height 0
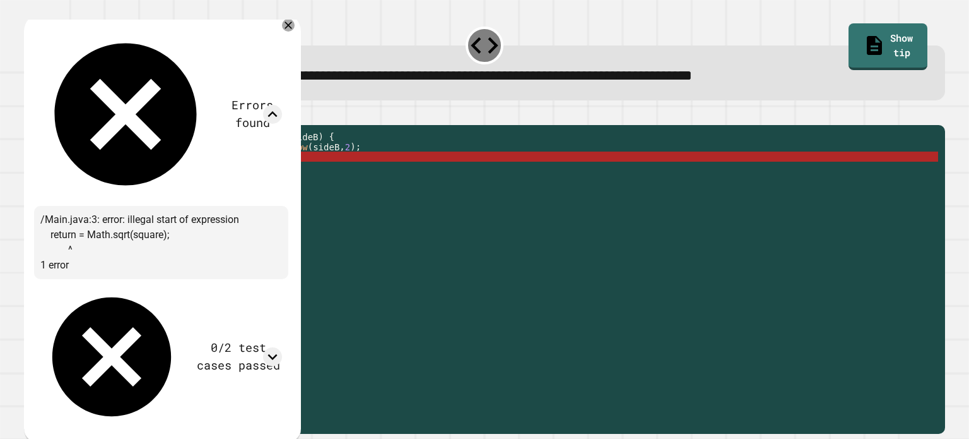
click at [222, 285] on div "0/2 test cases passed" at bounding box center [161, 356] width 242 height 143
click at [282, 347] on div at bounding box center [272, 356] width 19 height 19
click at [296, 25] on icon at bounding box center [288, 25] width 15 height 15
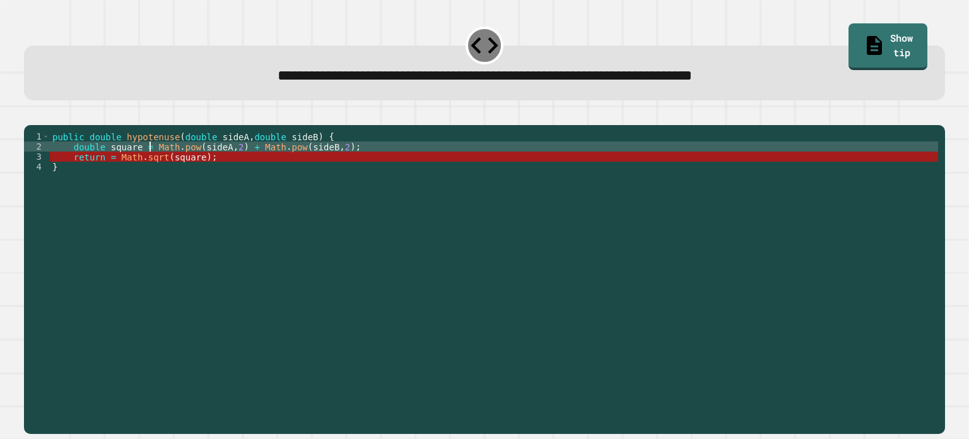
click at [149, 165] on div "public double hypotenuse ( double sideA , double sideB ) { double square = Math…" at bounding box center [494, 267] width 889 height 273
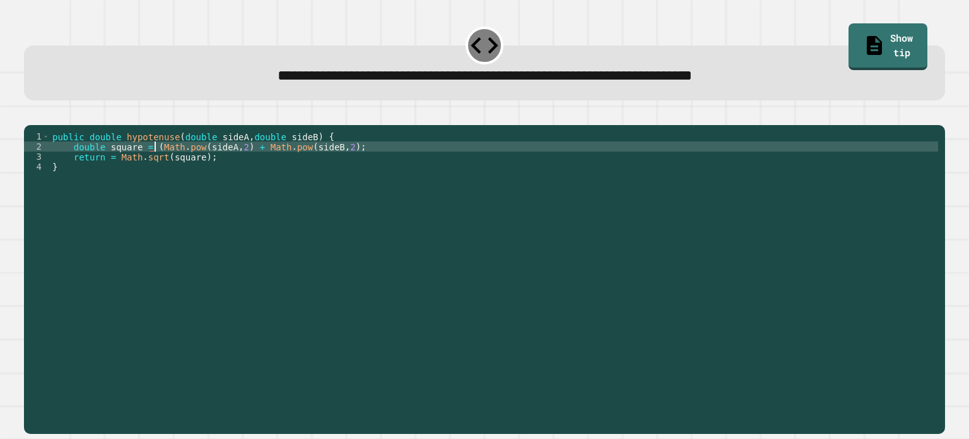
click at [332, 166] on div "public double hypotenuse ( double sideA , double sideB ) { double square = ( Ma…" at bounding box center [494, 267] width 889 height 273
type textarea "**********"
click at [30, 115] on button "button" at bounding box center [30, 115] width 0 height 0
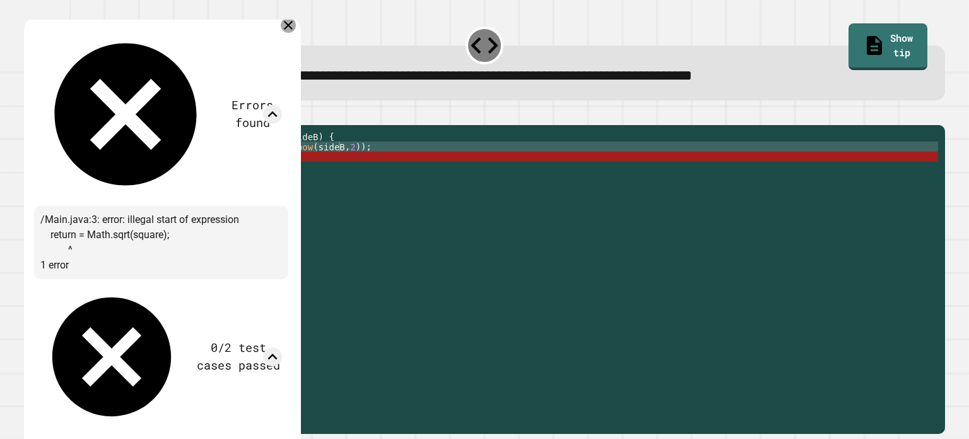
click at [296, 30] on icon at bounding box center [288, 25] width 15 height 15
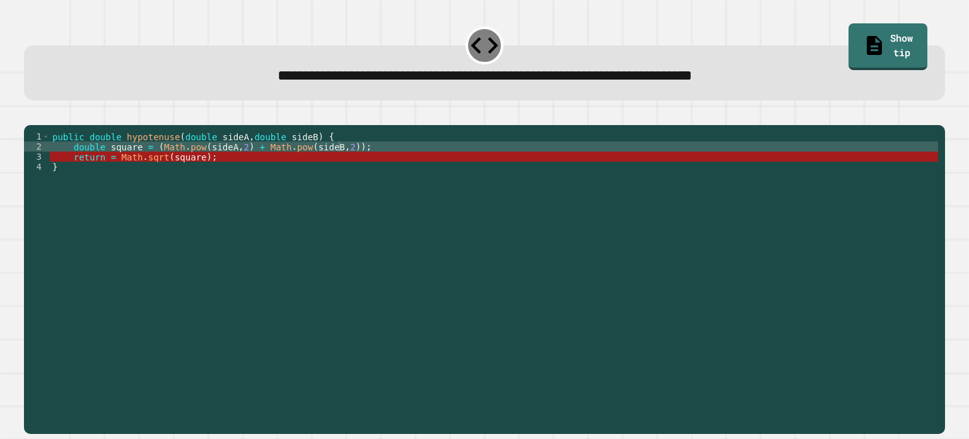
click at [870, 33] on link "Show tip" at bounding box center [889, 46] width 80 height 47
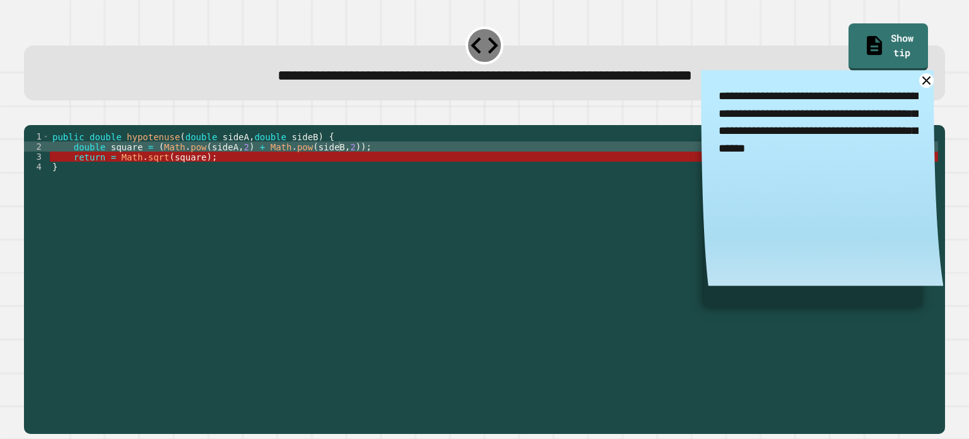
click at [920, 83] on icon at bounding box center [927, 80] width 15 height 15
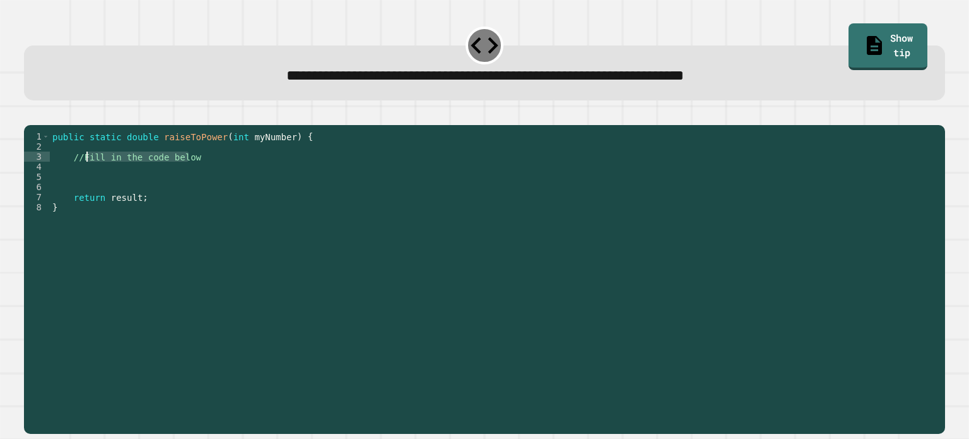
drag, startPoint x: 194, startPoint y: 177, endPoint x: 86, endPoint y: 178, distance: 107.9
click at [86, 178] on div "public static double raiseToPower ( int myNumber ) { //Fill in the code below r…" at bounding box center [494, 267] width 889 height 273
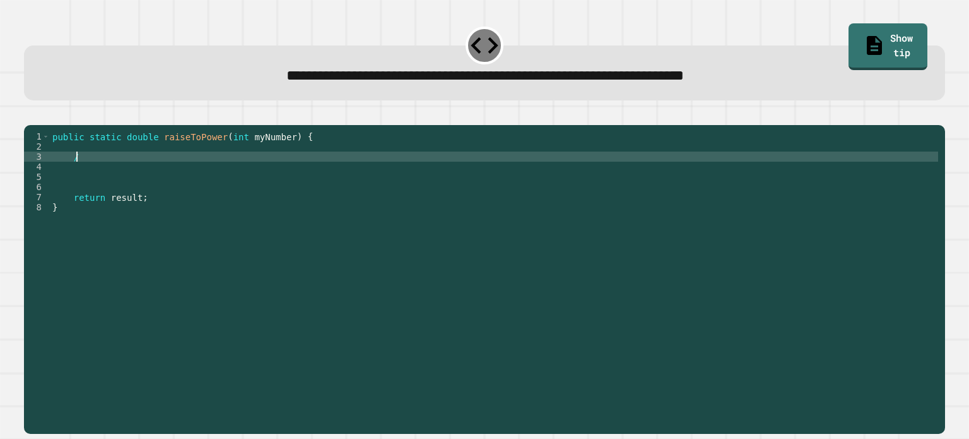
type textarea "*"
click at [72, 174] on div "public static double raiseToPower ( int myNumber ) { result = return result ; }" at bounding box center [494, 267] width 889 height 273
click at [140, 177] on div "public static double raiseToPower ( int myNumber ) { int result = return result…" at bounding box center [494, 267] width 889 height 273
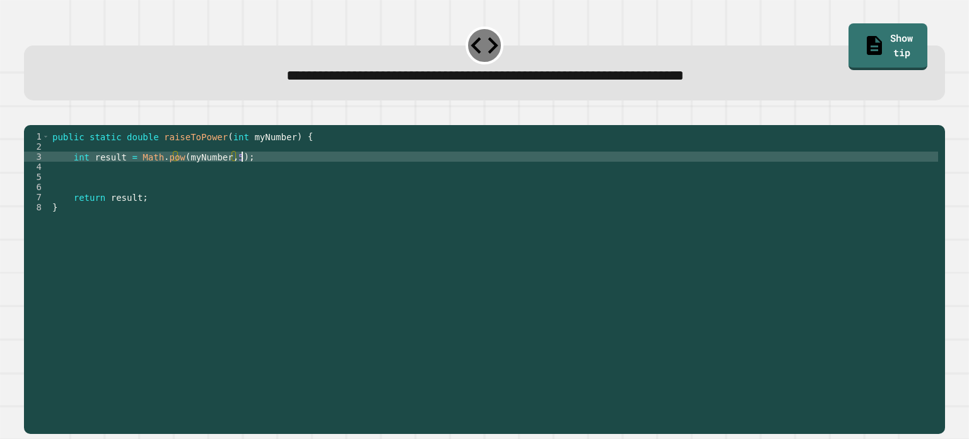
scroll to position [0, 13]
click at [30, 115] on icon "button" at bounding box center [30, 115] width 0 height 0
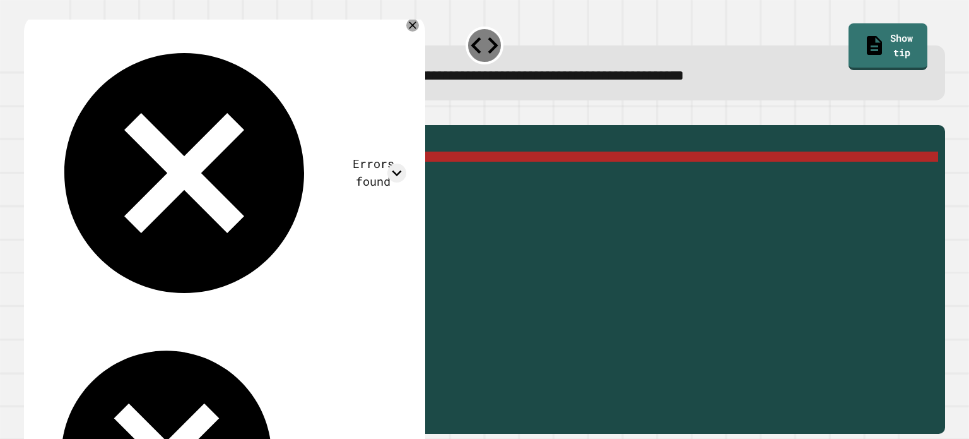
click at [391, 50] on div "Errors found /Main.java:3: error: incompatible types: possible lossy conversion…" at bounding box center [223, 306] width 379 height 566
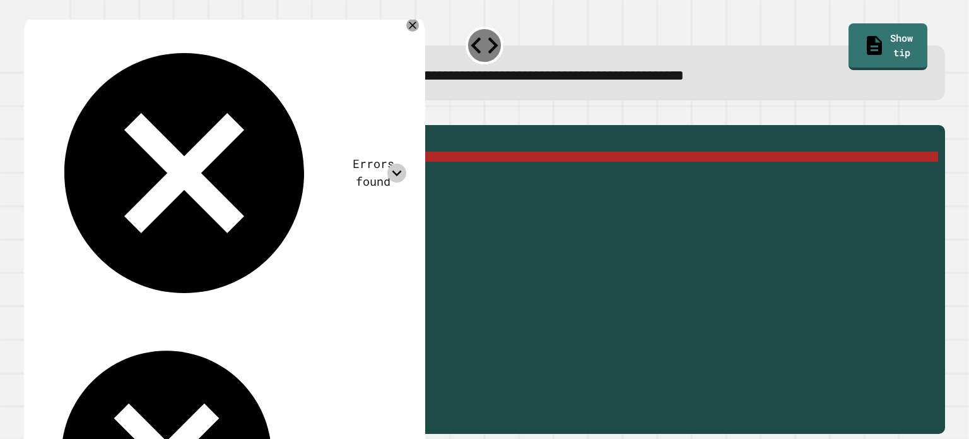
click at [396, 163] on icon at bounding box center [397, 172] width 19 height 19
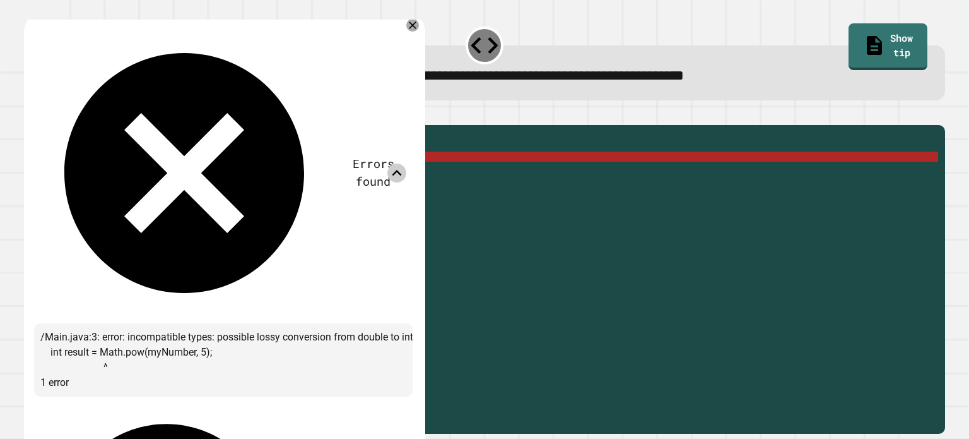
click at [406, 28] on div at bounding box center [412, 25] width 13 height 13
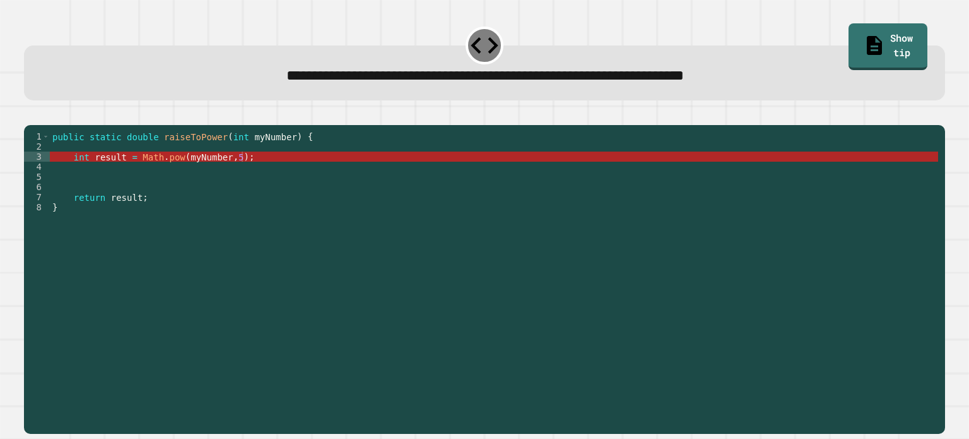
scroll to position [0, 0]
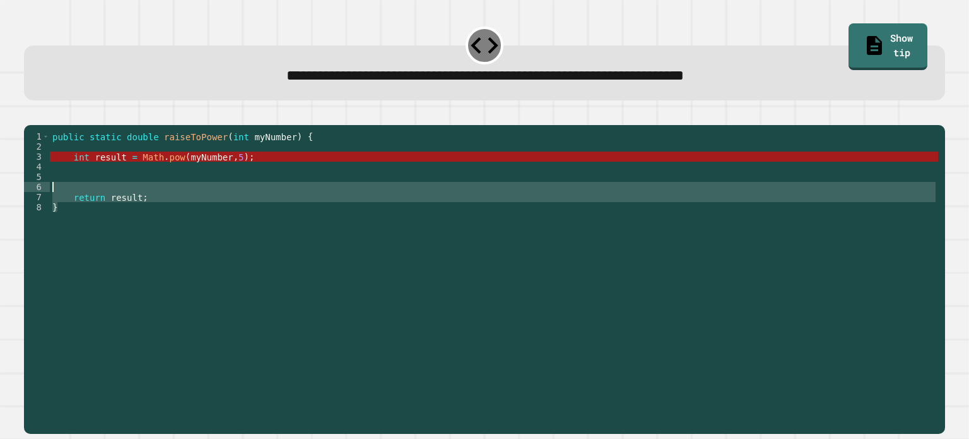
drag, startPoint x: 147, startPoint y: 220, endPoint x: 80, endPoint y: 206, distance: 68.9
click at [80, 206] on div "public static double raiseToPower ( int myNumber ) { int result = Math . pow ( …" at bounding box center [494, 267] width 889 height 273
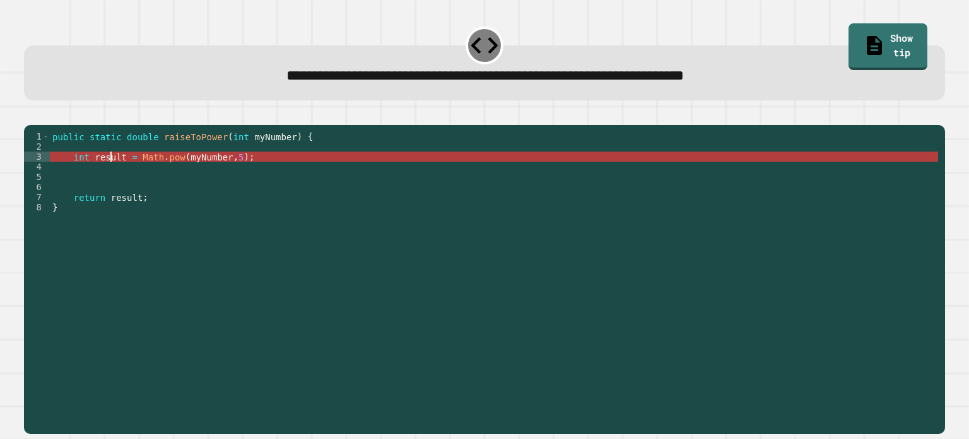
click at [109, 172] on div "public static double raiseToPower ( int myNumber ) { int result = Math . pow ( …" at bounding box center [494, 267] width 889 height 273
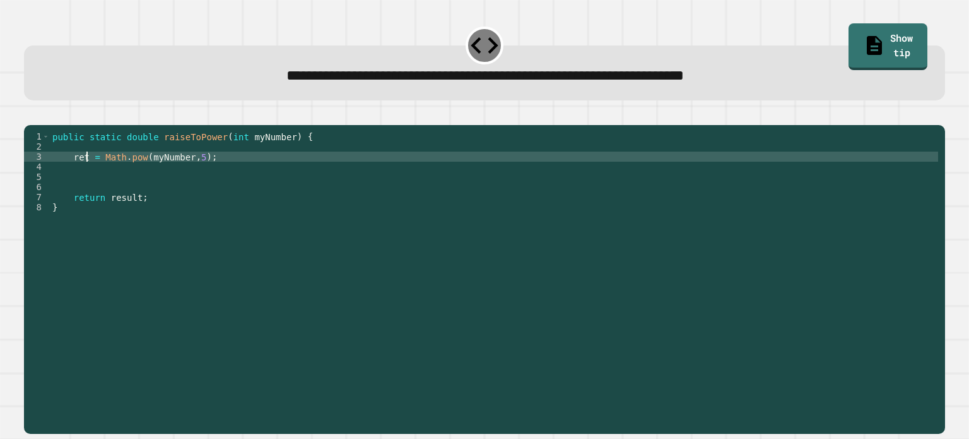
scroll to position [0, 3]
type textarea "**********"
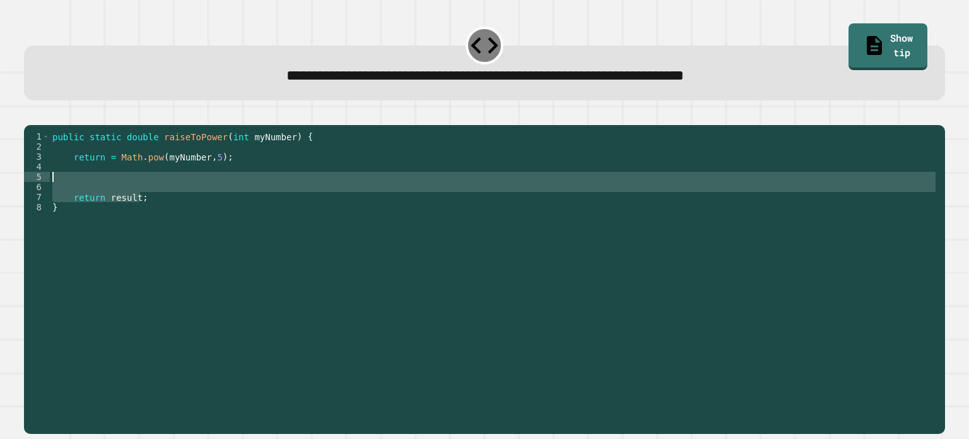
drag, startPoint x: 146, startPoint y: 216, endPoint x: 45, endPoint y: 180, distance: 107.2
click at [45, 180] on div "**********" at bounding box center [481, 257] width 915 height 252
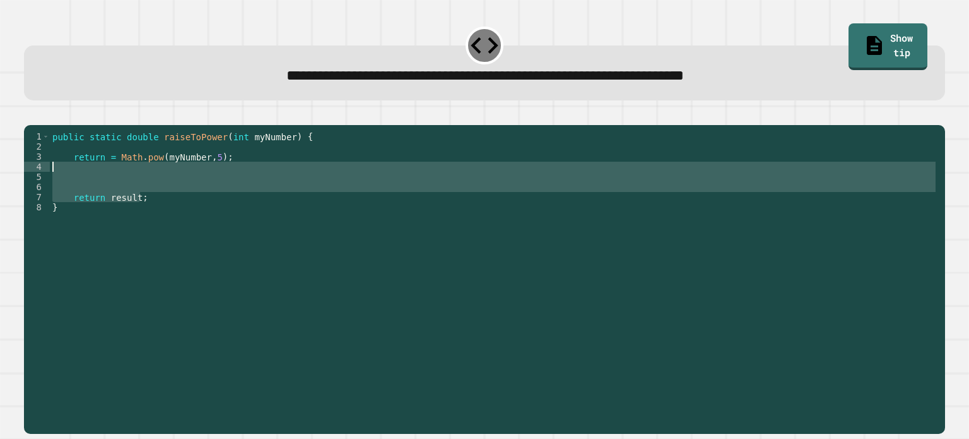
scroll to position [0, 0]
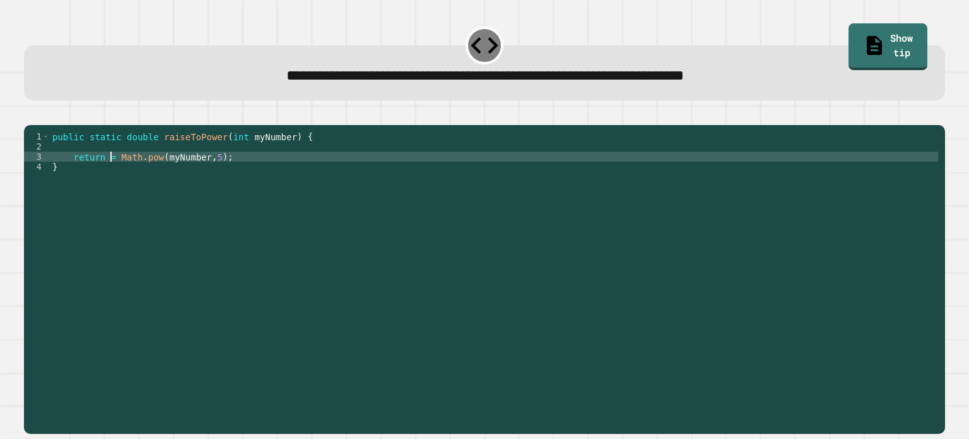
click at [111, 176] on div "public static double raiseToPower ( int myNumber ) { return = Math . pow ( myNu…" at bounding box center [494, 267] width 889 height 273
type textarea "**********"
click at [54, 125] on div at bounding box center [484, 117] width 921 height 15
click at [42, 125] on icon "button" at bounding box center [38, 122] width 7 height 9
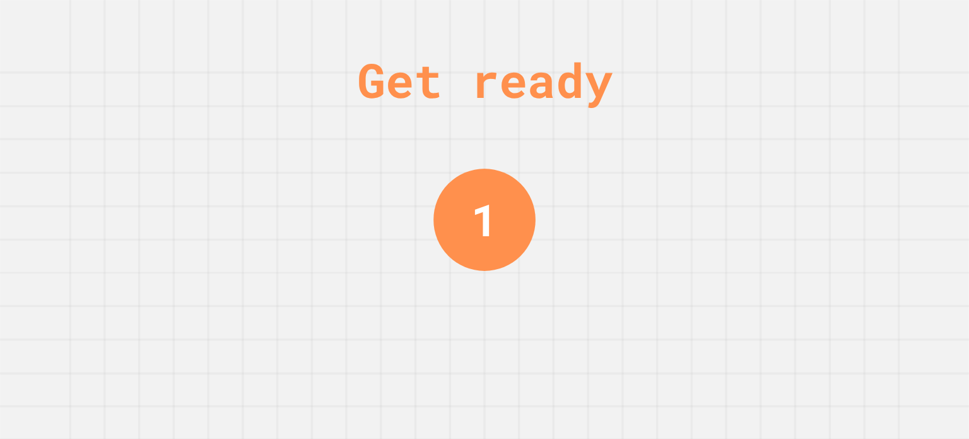
click at [473, 268] on div "Get ready 1" at bounding box center [484, 219] width 95 height 439
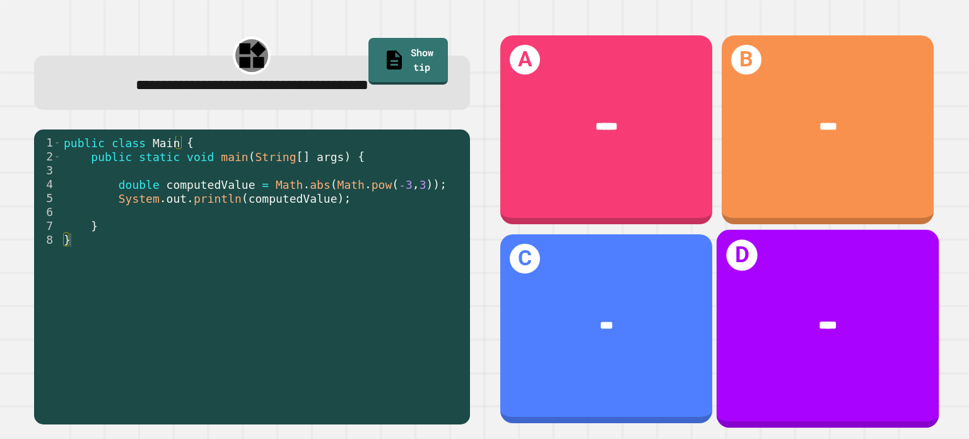
click at [787, 292] on div "****" at bounding box center [828, 324] width 222 height 65
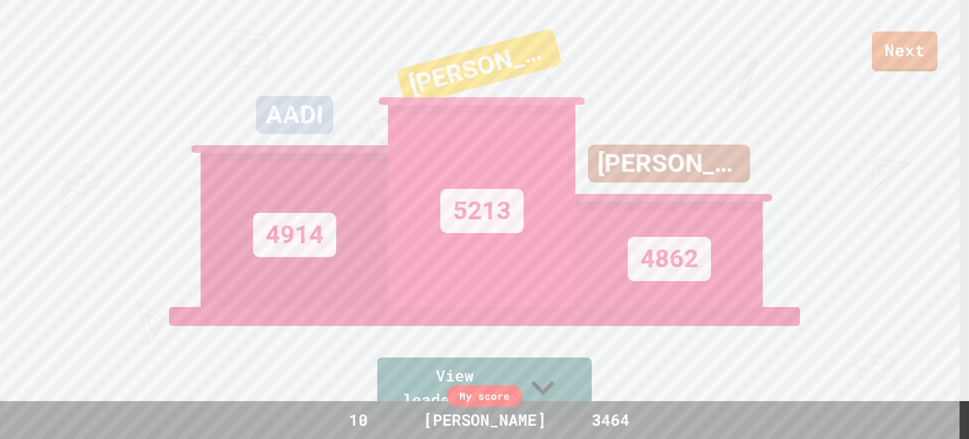
click at [904, 27] on div "Next" at bounding box center [484, 35] width 969 height 71
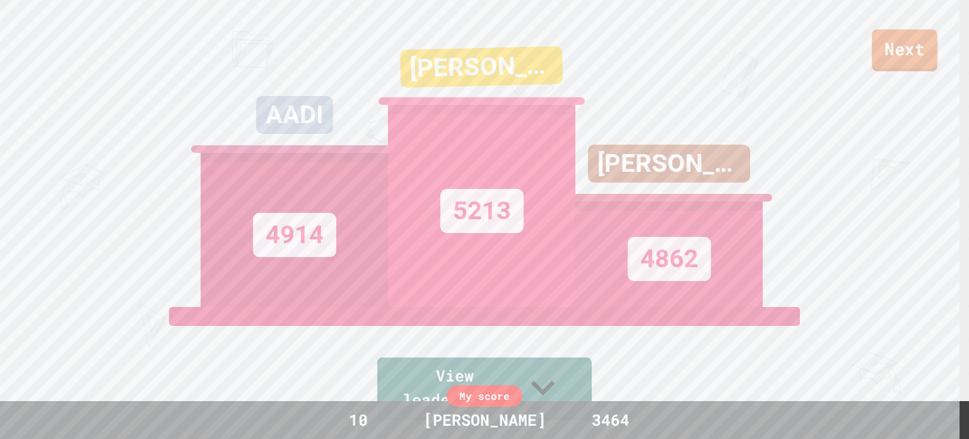
click at [896, 66] on link "Next" at bounding box center [905, 51] width 66 height 42
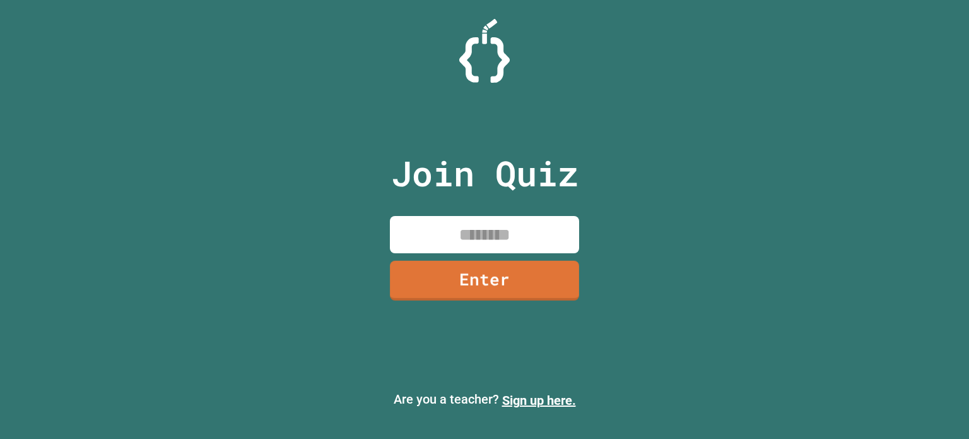
click at [482, 248] on input at bounding box center [484, 234] width 189 height 37
type input "*"
type input "********"
click at [483, 264] on link "Enter" at bounding box center [484, 279] width 191 height 41
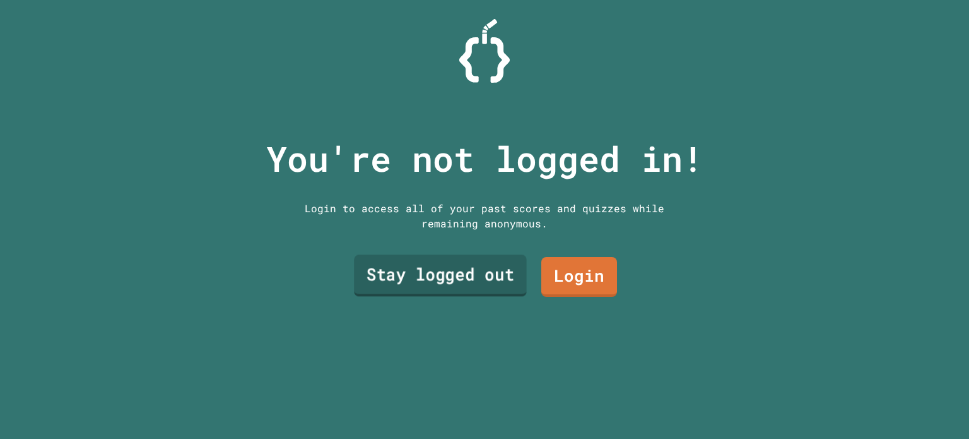
click at [477, 271] on link "Stay logged out" at bounding box center [440, 276] width 173 height 42
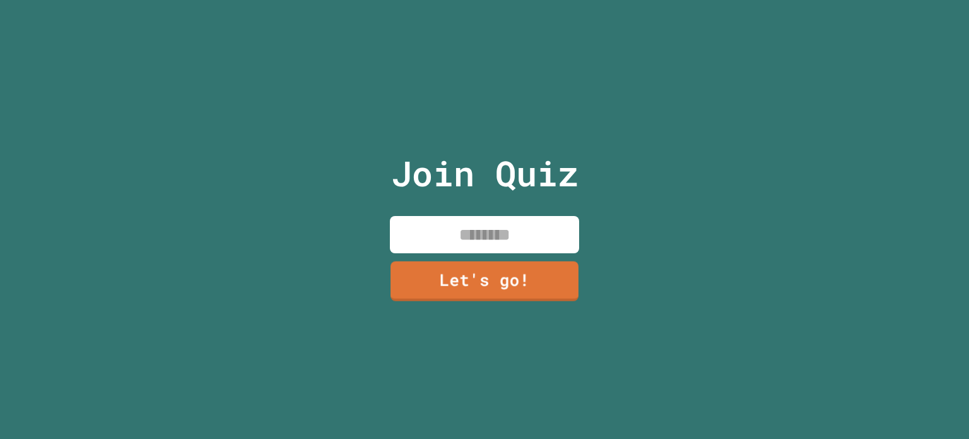
click at [482, 239] on input at bounding box center [484, 234] width 189 height 37
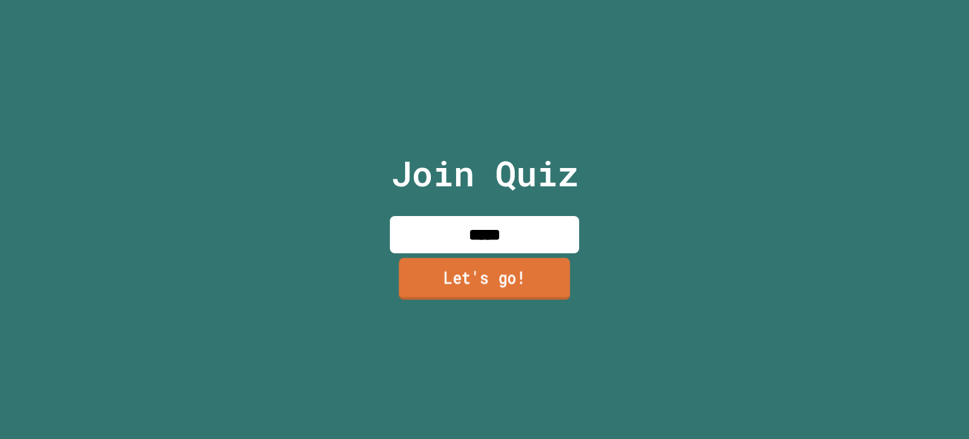
type input "*****"
click at [482, 270] on link "Let's go!" at bounding box center [485, 279] width 172 height 42
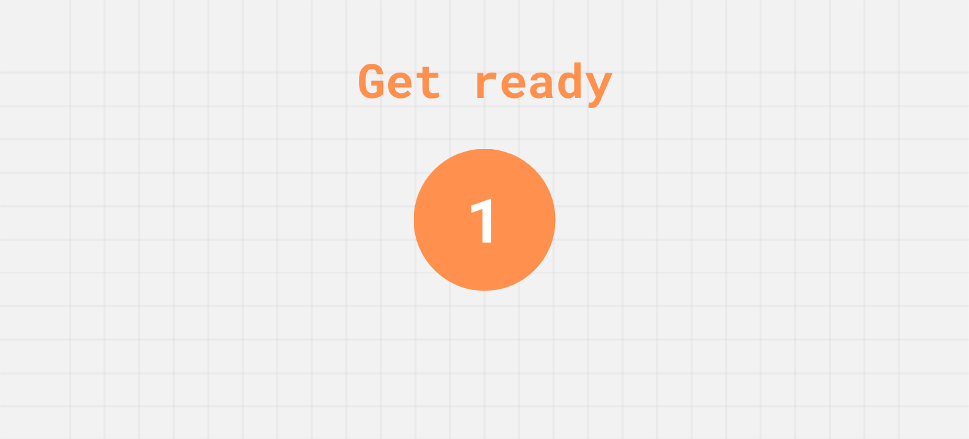
click at [502, 267] on div "1" at bounding box center [485, 219] width 142 height 142
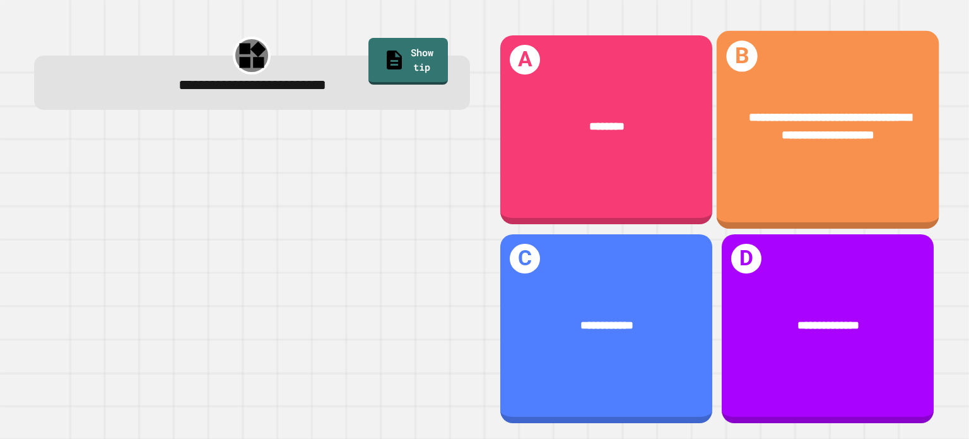
click at [850, 172] on div "**********" at bounding box center [828, 130] width 222 height 198
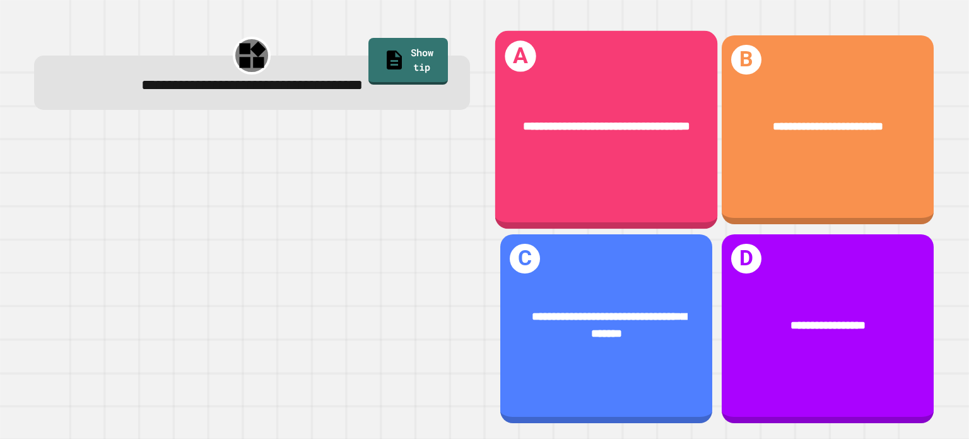
click at [606, 147] on div "**********" at bounding box center [606, 126] width 222 height 65
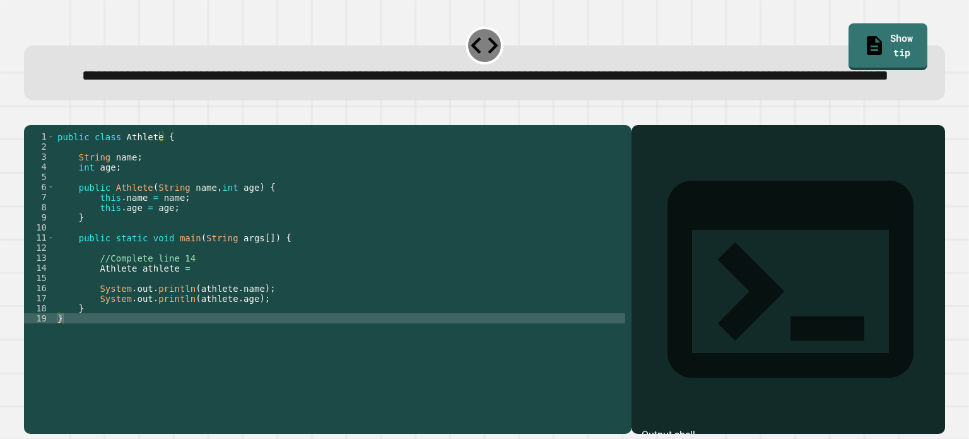
click at [175, 308] on div "public class Athlete { String name ; int age ; public Athlete ( String name , i…" at bounding box center [340, 252] width 571 height 242
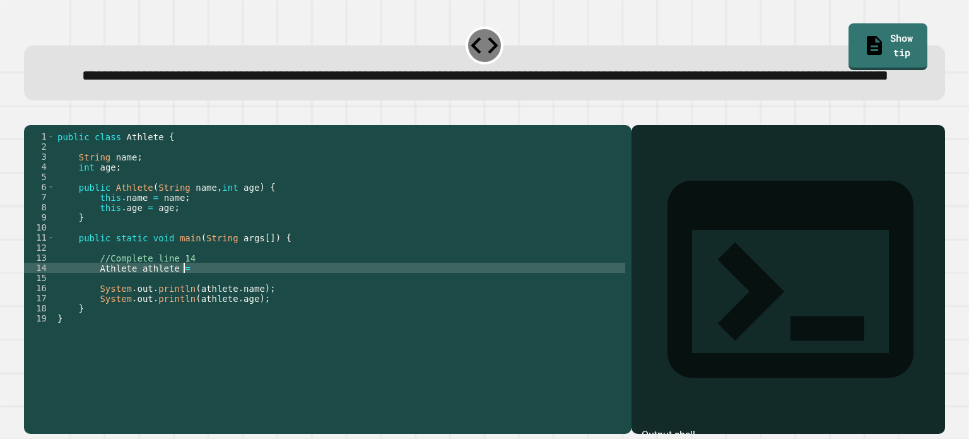
click at [186, 309] on div "public class Athlete { String name ; int age ; public Athlete ( String name , i…" at bounding box center [340, 252] width 571 height 242
click at [30, 115] on icon "button" at bounding box center [30, 115] width 0 height 0
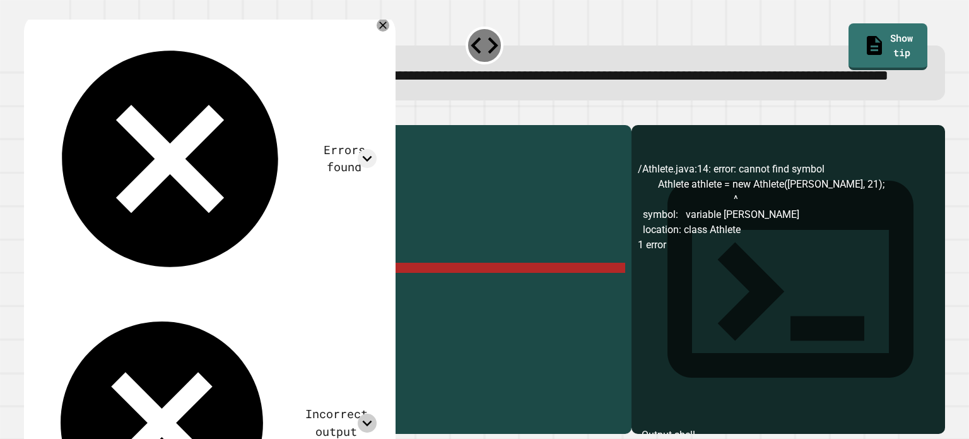
click at [358, 413] on icon at bounding box center [367, 422] width 19 height 19
click at [358, 149] on icon at bounding box center [367, 158] width 19 height 19
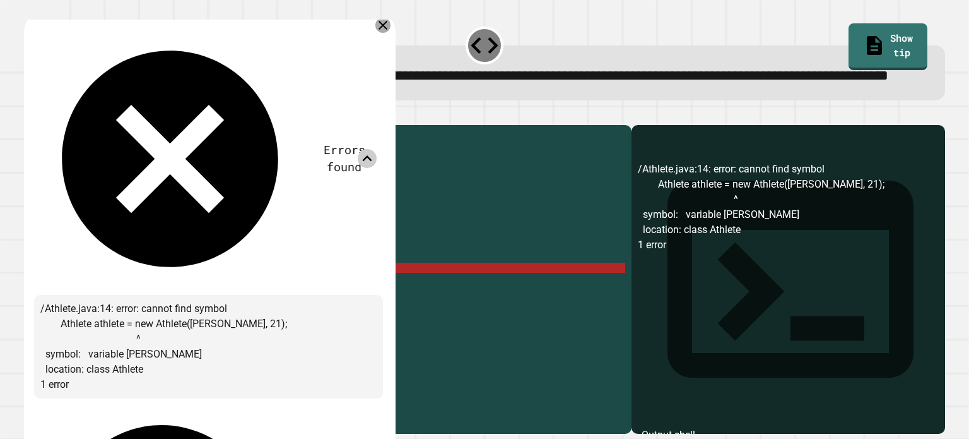
click at [376, 33] on icon at bounding box center [383, 25] width 15 height 15
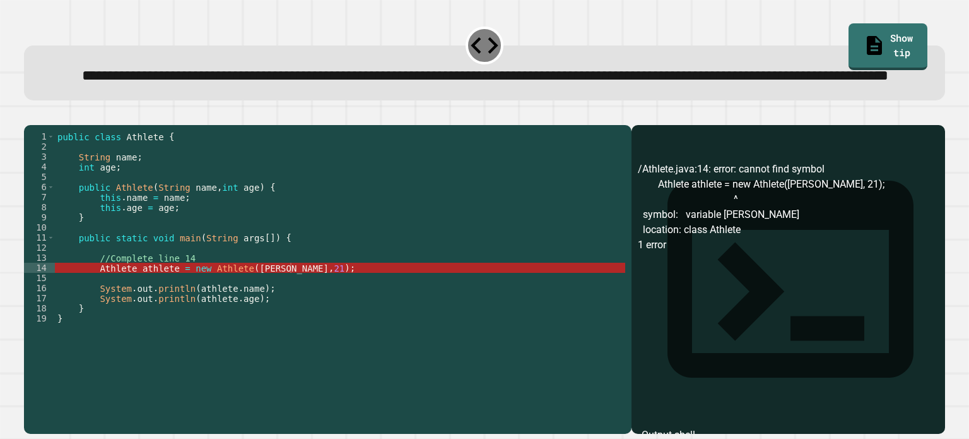
click at [138, 311] on div "public class Athlete { String name ; int age ; public Athlete ( String name , i…" at bounding box center [340, 252] width 571 height 242
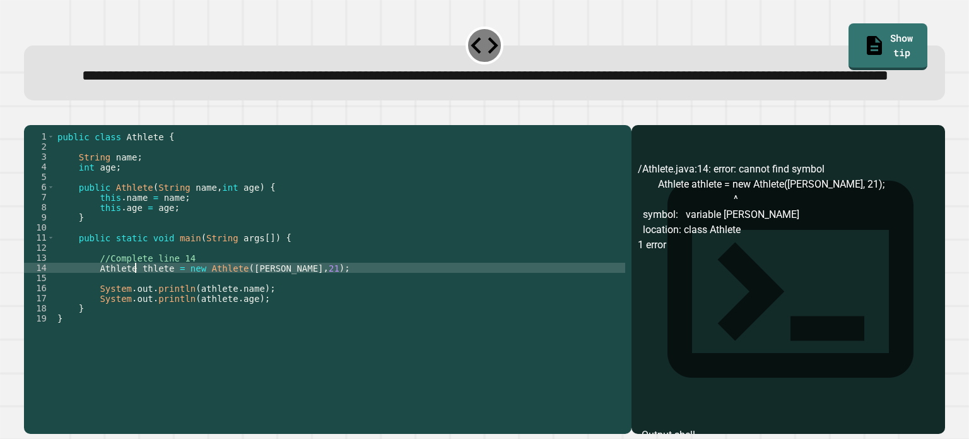
scroll to position [0, 6]
click at [30, 115] on icon "button" at bounding box center [30, 115] width 0 height 0
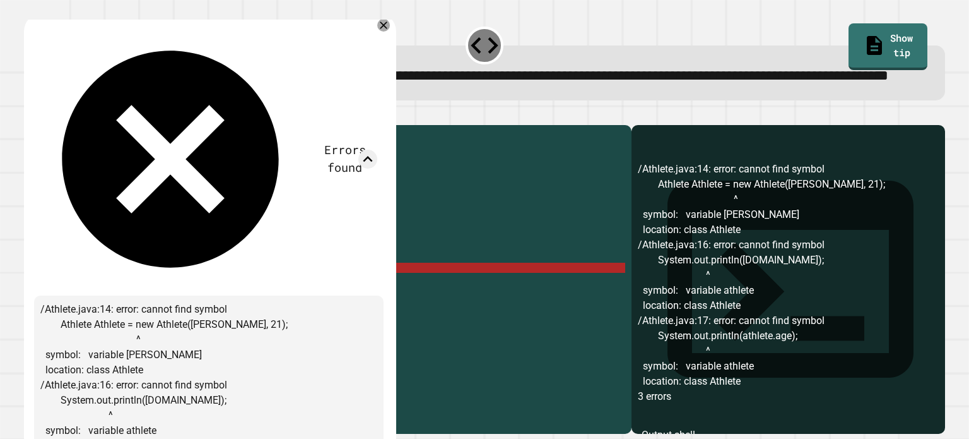
scroll to position [66, 0]
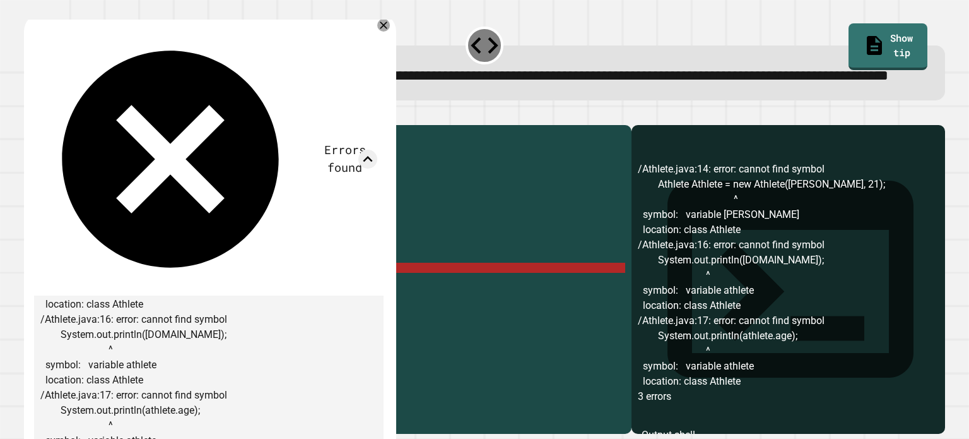
click at [377, 32] on icon at bounding box center [383, 25] width 13 height 13
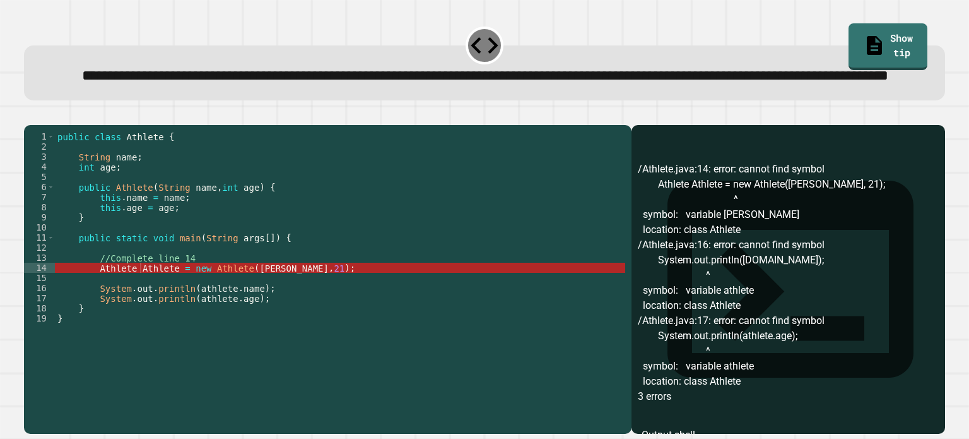
click at [142, 310] on div "public class Athlete { String name ; int age ; public Athlete ( String name , i…" at bounding box center [340, 252] width 571 height 242
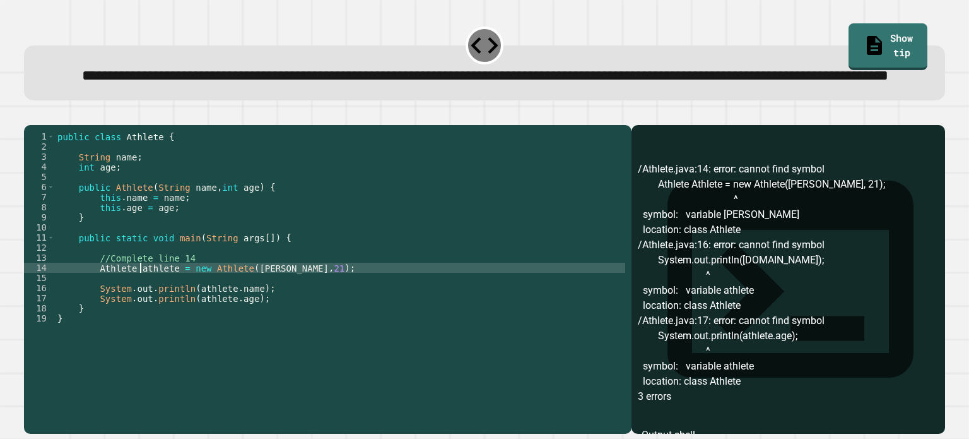
click at [30, 115] on icon "button" at bounding box center [30, 115] width 0 height 0
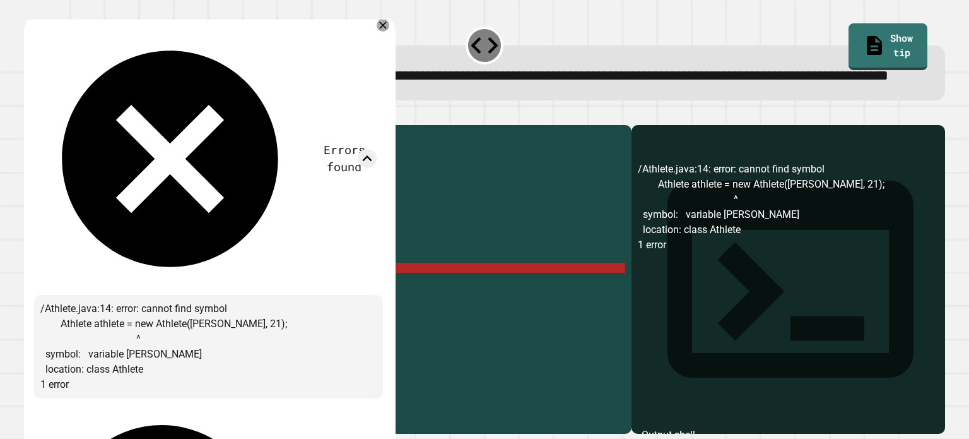
click at [343, 295] on div "/Athlete.java:14: error: cannot find symbol Athlete athlete = new Athlete([PERS…" at bounding box center [208, 347] width 349 height 104
click at [376, 32] on icon at bounding box center [382, 25] width 13 height 13
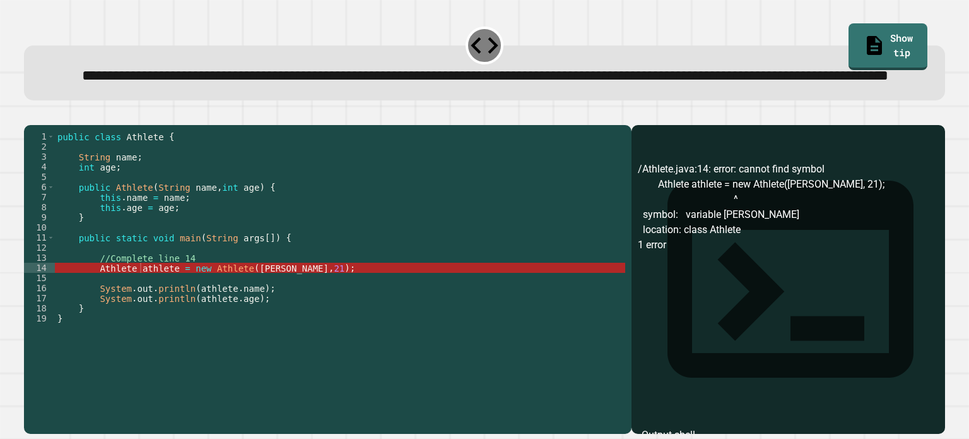
click at [244, 305] on div "public class Athlete { String name ; int age ; public Athlete ( String name , i…" at bounding box center [340, 252] width 571 height 242
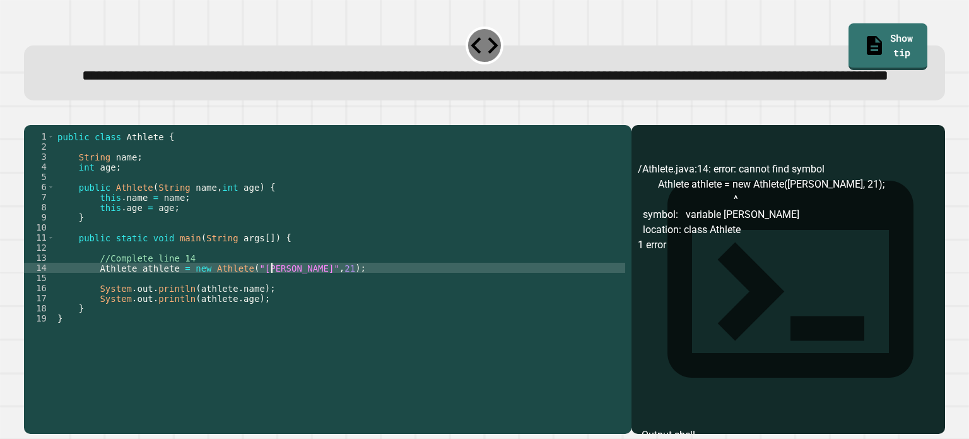
scroll to position [0, 15]
type textarea "**********"
click at [30, 115] on icon "button" at bounding box center [30, 115] width 0 height 0
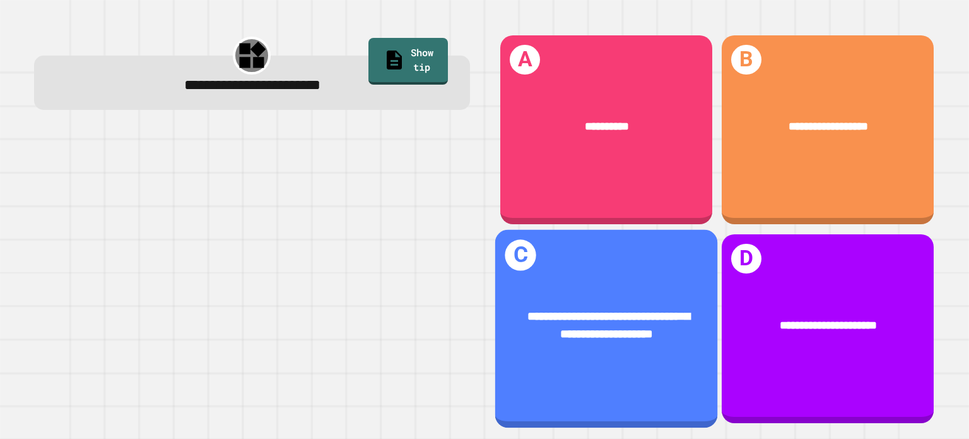
click at [590, 309] on div "**********" at bounding box center [606, 325] width 175 height 36
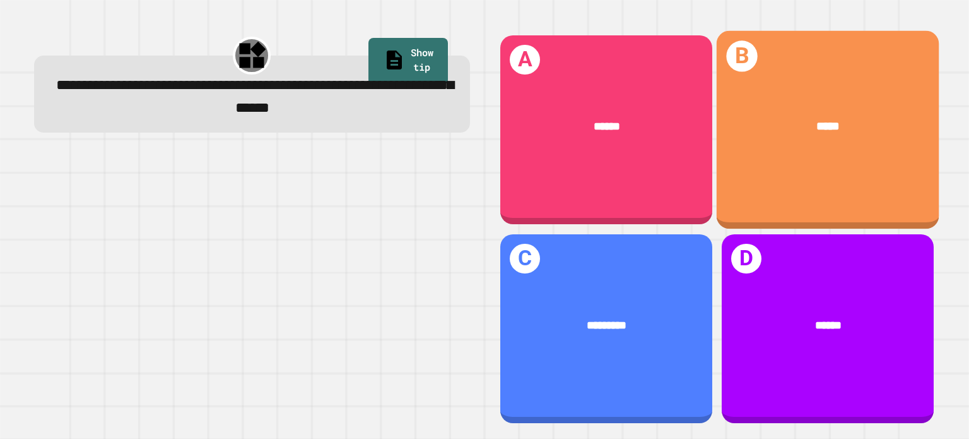
click at [788, 158] on div "B *****" at bounding box center [828, 130] width 222 height 198
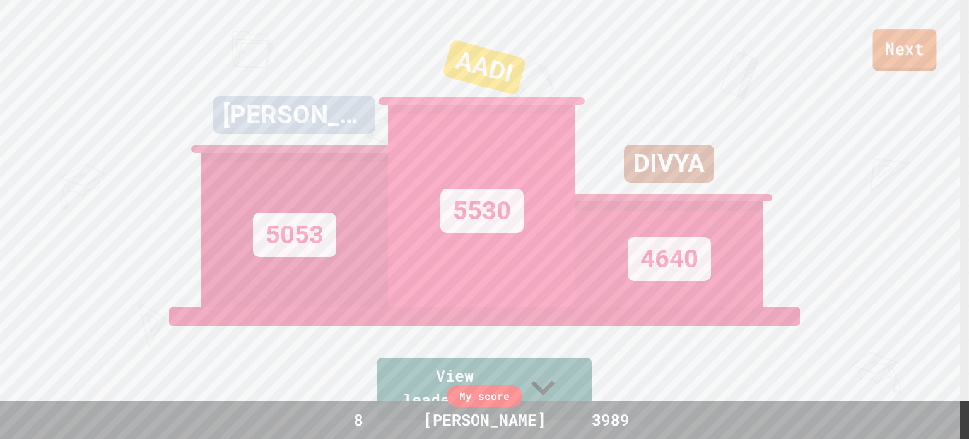
click at [889, 42] on link "Next" at bounding box center [906, 50] width 64 height 42
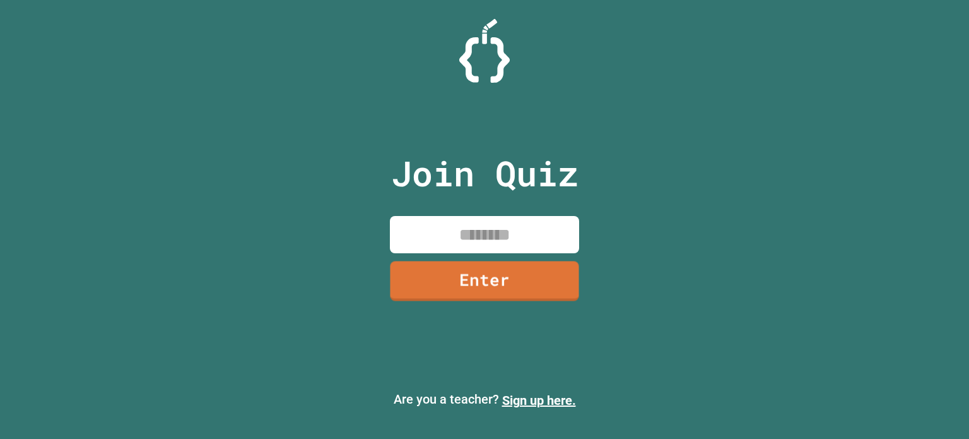
click at [463, 243] on input at bounding box center [484, 234] width 189 height 37
type input "********"
click at [470, 259] on div "Join Quiz ******** Enter" at bounding box center [485, 220] width 213 height 376
click at [467, 279] on link "Enter" at bounding box center [484, 279] width 191 height 40
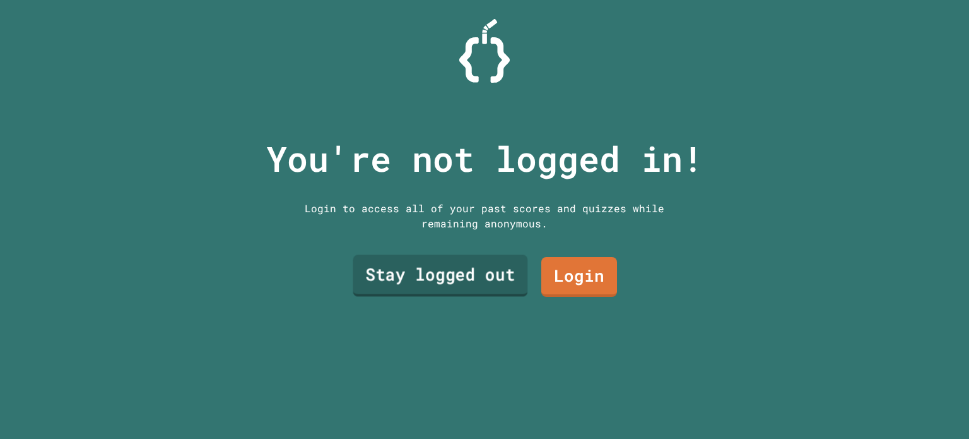
click at [483, 272] on link "Stay logged out" at bounding box center [440, 276] width 175 height 42
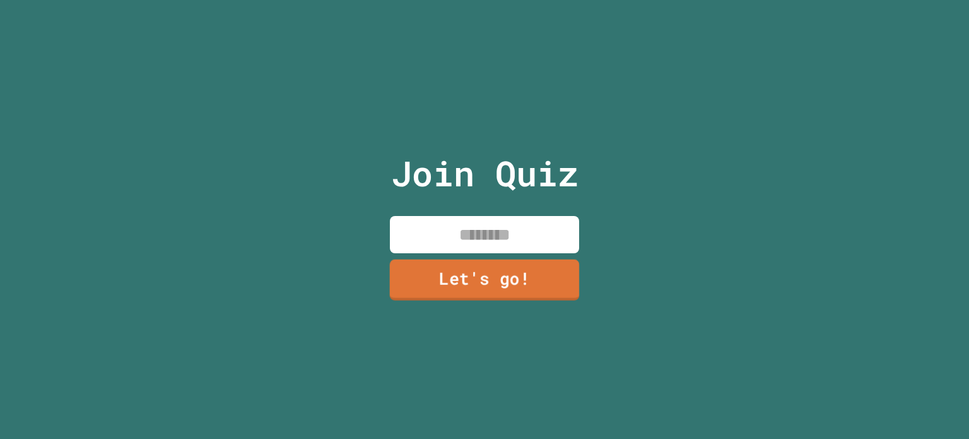
click at [465, 239] on input at bounding box center [484, 234] width 189 height 37
type input "*****"
click at [470, 276] on link "Let's go!" at bounding box center [484, 279] width 189 height 42
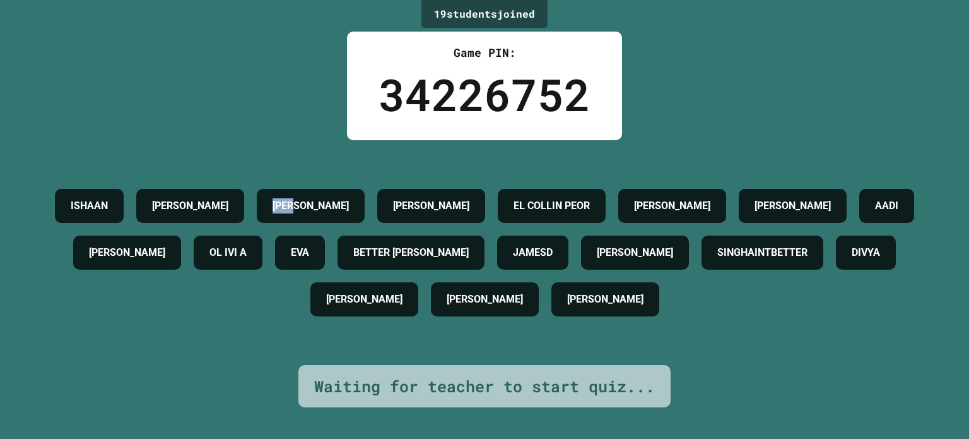
drag, startPoint x: 355, startPoint y: 198, endPoint x: 298, endPoint y: 188, distance: 57.6
click at [298, 189] on div "[PERSON_NAME]" at bounding box center [311, 206] width 108 height 34
click at [326, 198] on h4 "[PERSON_NAME]" at bounding box center [311, 205] width 76 height 15
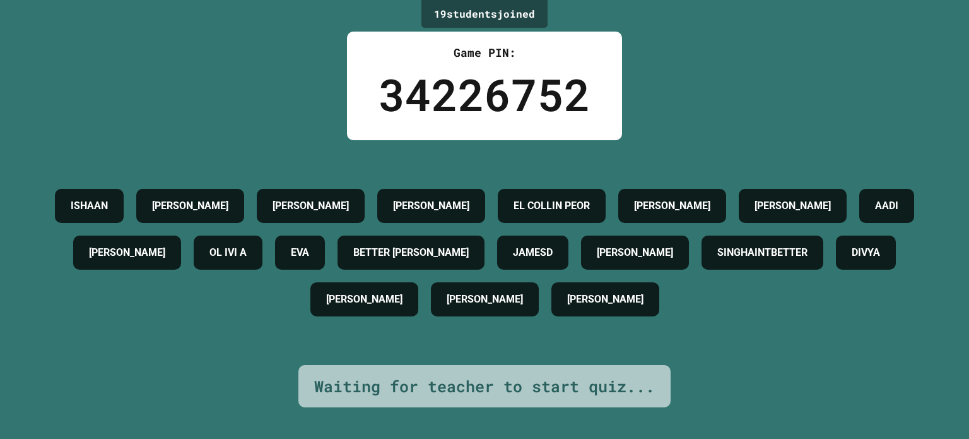
click at [452, 198] on h4 "[PERSON_NAME]" at bounding box center [431, 205] width 76 height 15
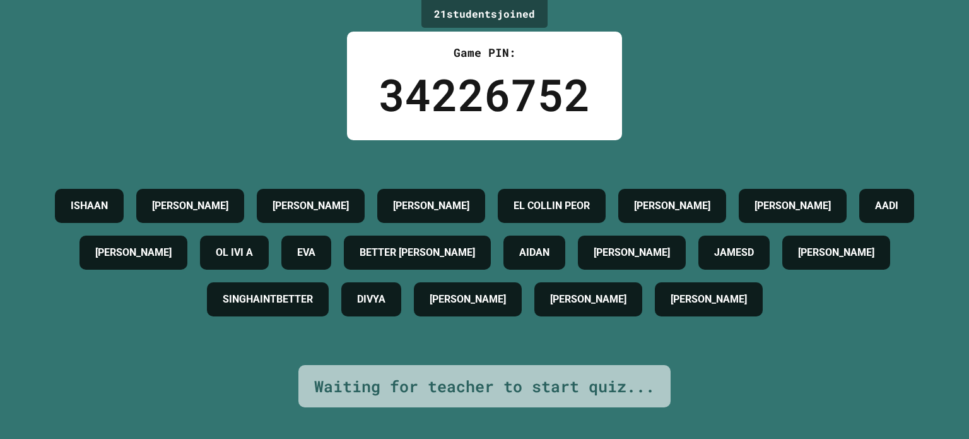
click at [588, 124] on div "Game PIN: 34226752" at bounding box center [484, 86] width 275 height 109
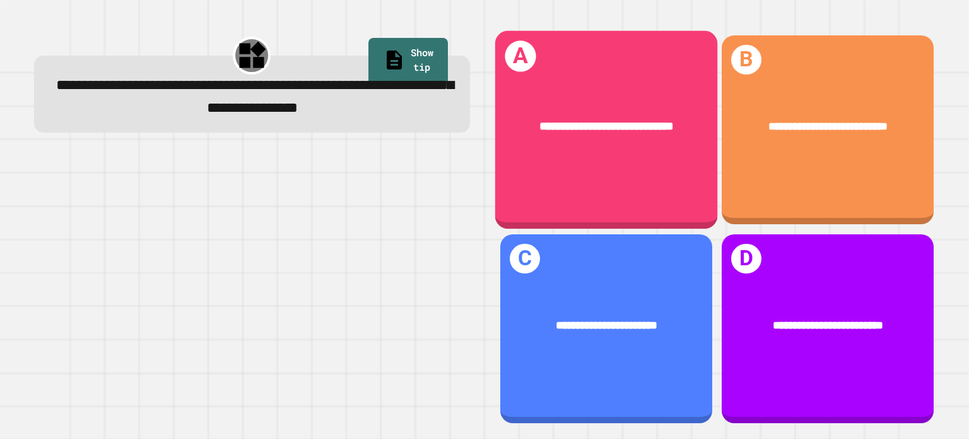
click at [649, 186] on div "**********" at bounding box center [606, 130] width 222 height 198
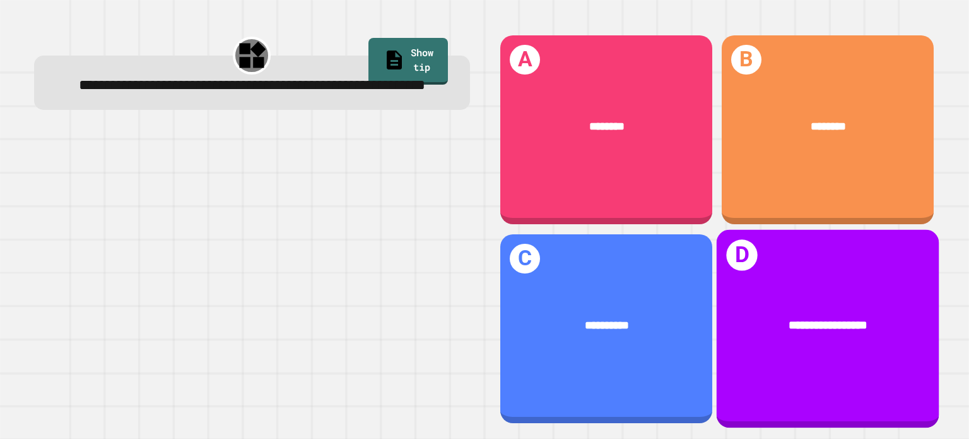
click at [769, 292] on div "**********" at bounding box center [828, 324] width 222 height 65
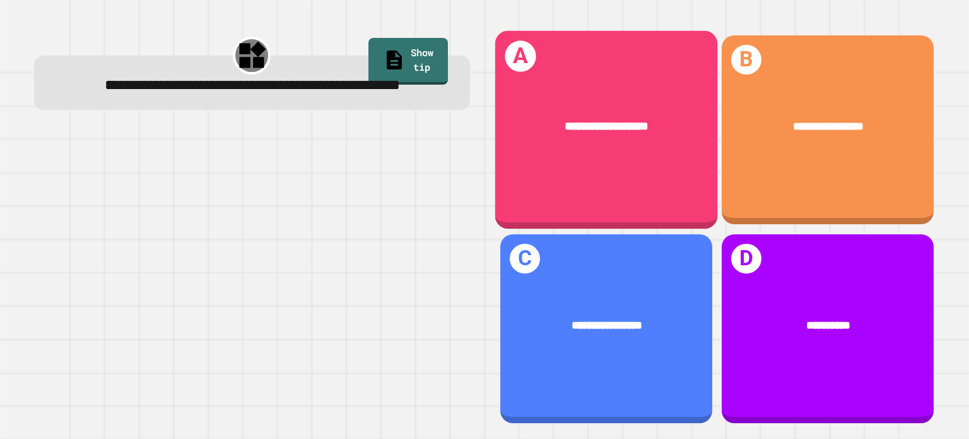
click at [646, 145] on div "**********" at bounding box center [606, 126] width 222 height 65
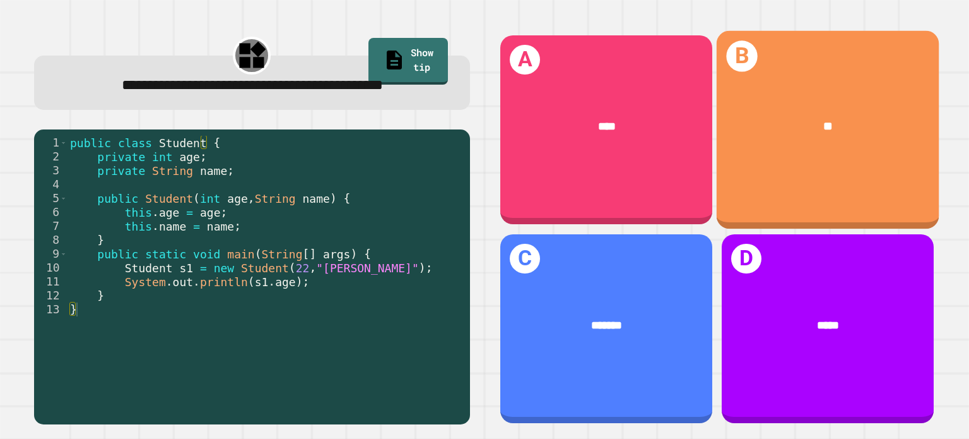
click at [798, 133] on div "**" at bounding box center [828, 126] width 222 height 65
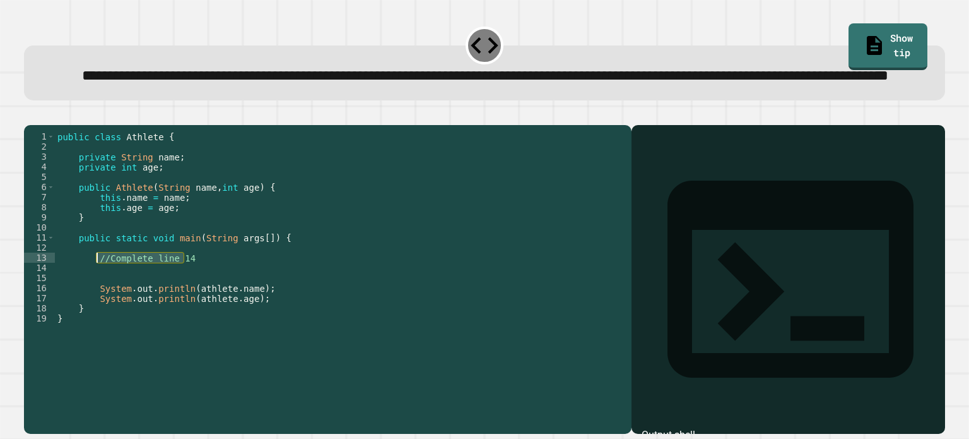
drag, startPoint x: 184, startPoint y: 300, endPoint x: 98, endPoint y: 304, distance: 85.9
click at [98, 304] on div "public class Athlete { private String name ; private int age ; public Athlete (…" at bounding box center [340, 252] width 571 height 242
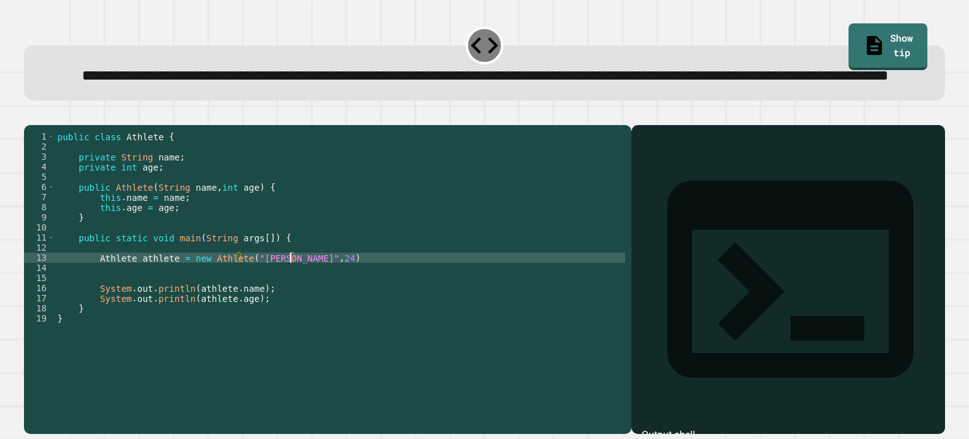
scroll to position [0, 16]
type textarea "**********"
click at [30, 115] on button "button" at bounding box center [30, 115] width 0 height 0
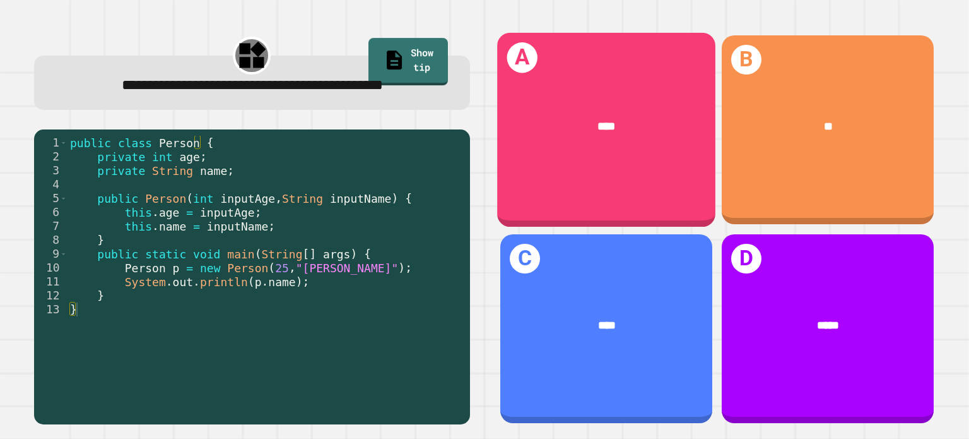
click at [508, 97] on div "****" at bounding box center [606, 127] width 218 height 64
